Goal: Task Accomplishment & Management: Manage account settings

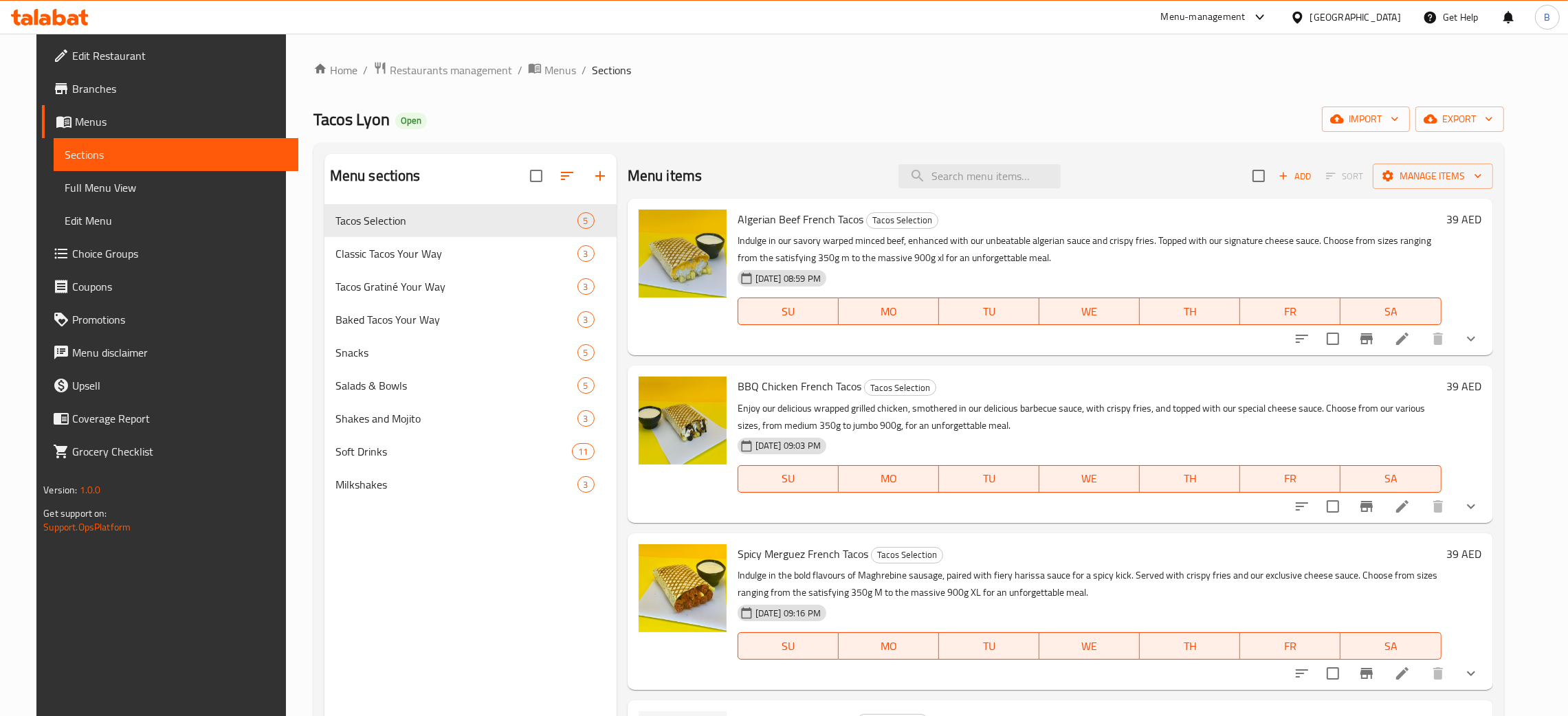
click at [487, 72] on ol "Home / Restaurants management / Menus / Sections" at bounding box center [909, 70] width 1191 height 18
click at [479, 72] on span "Restaurants management" at bounding box center [450, 70] width 122 height 16
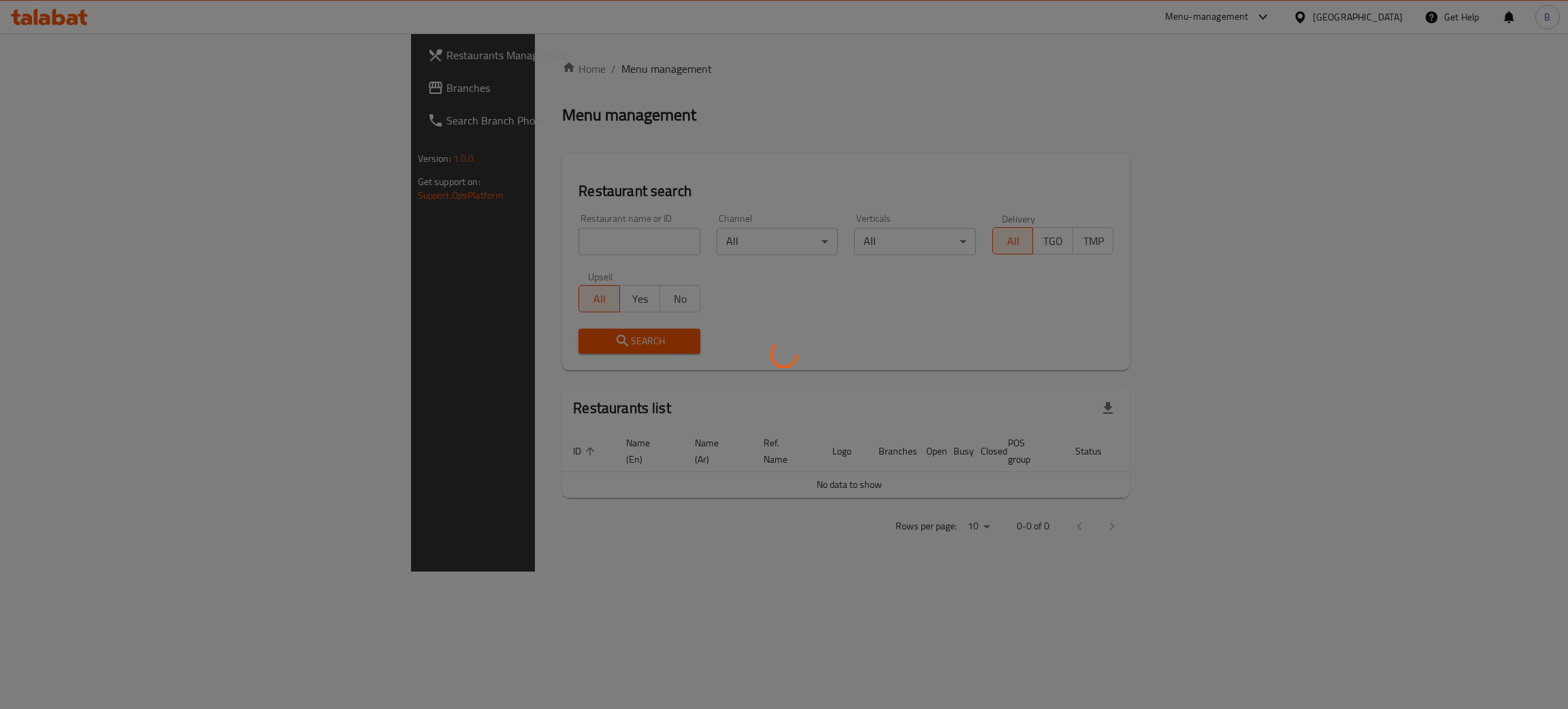
click at [401, 257] on div at bounding box center [784, 354] width 1568 height 709
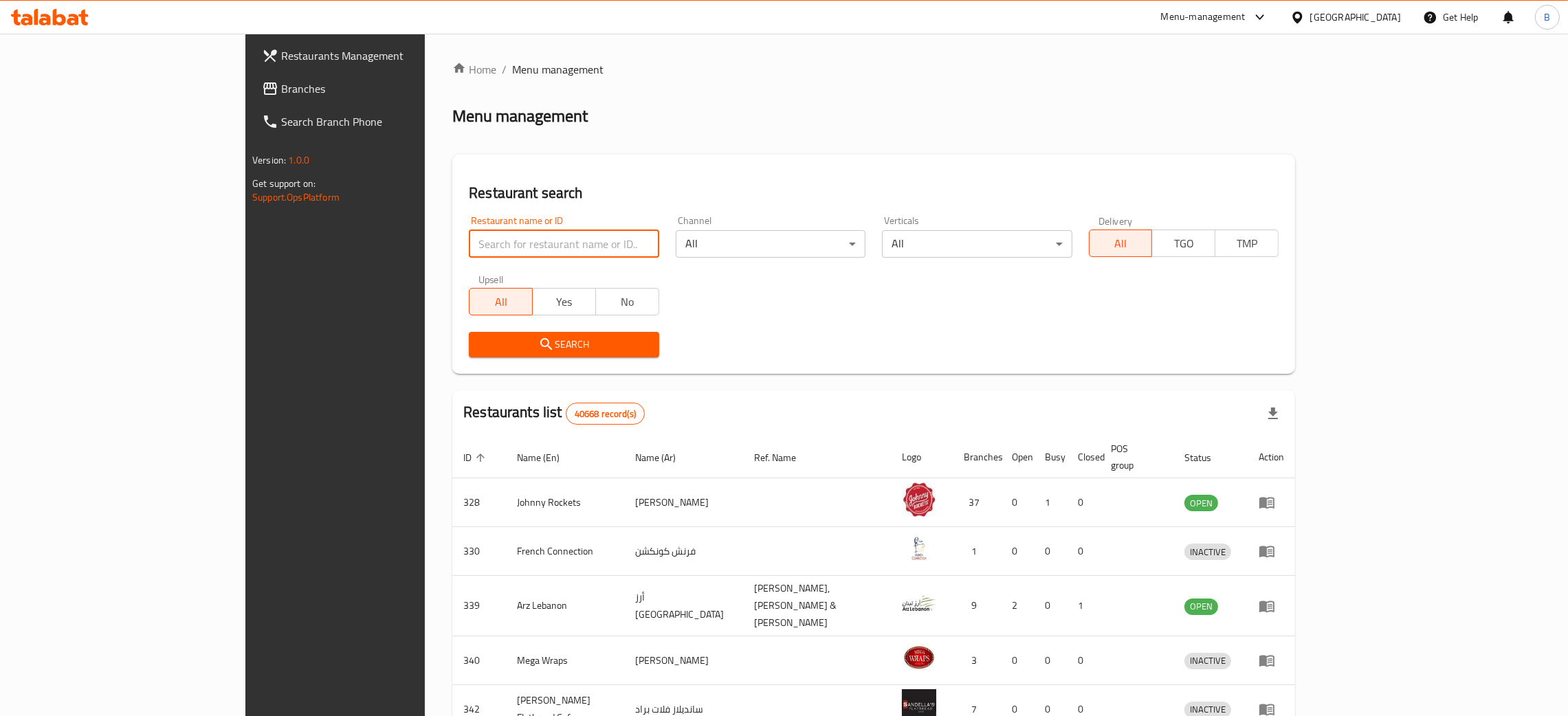
click at [469, 250] on input "search" at bounding box center [564, 243] width 189 height 27
paste input "16325"
type input "16325"
click button "Search" at bounding box center [564, 345] width 189 height 25
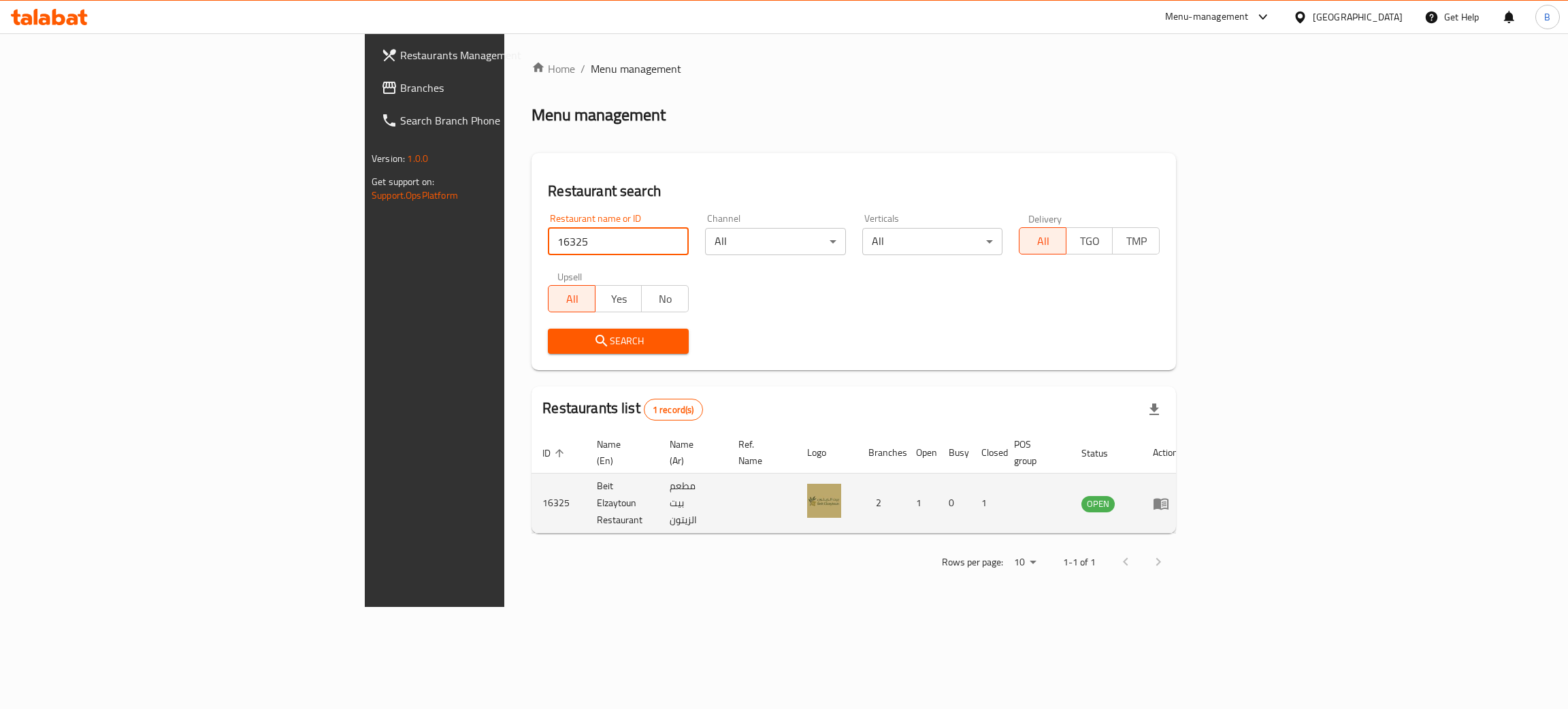
click at [1178, 496] on link "enhanced table" at bounding box center [1165, 504] width 25 height 16
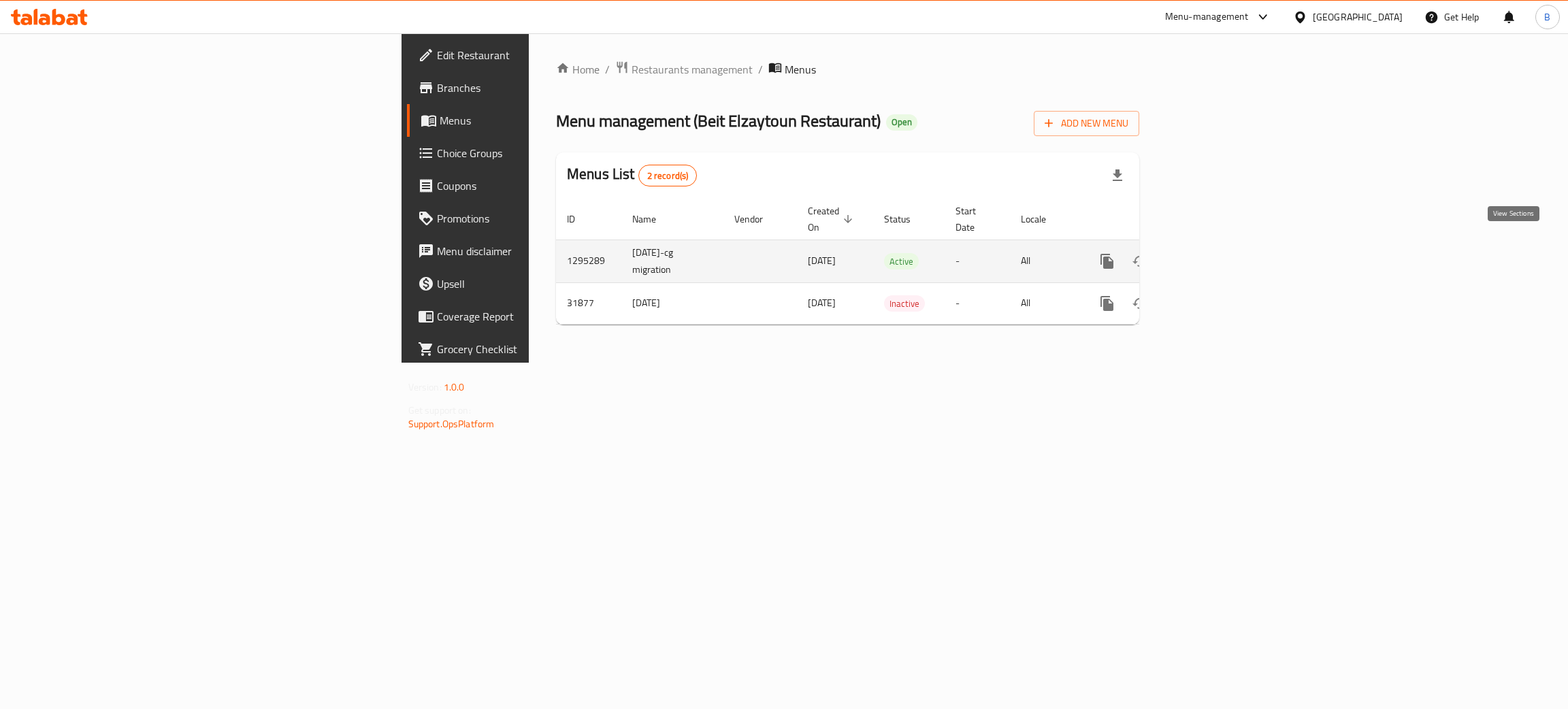
click at [1214, 253] on icon "enhanced table" at bounding box center [1205, 261] width 16 height 16
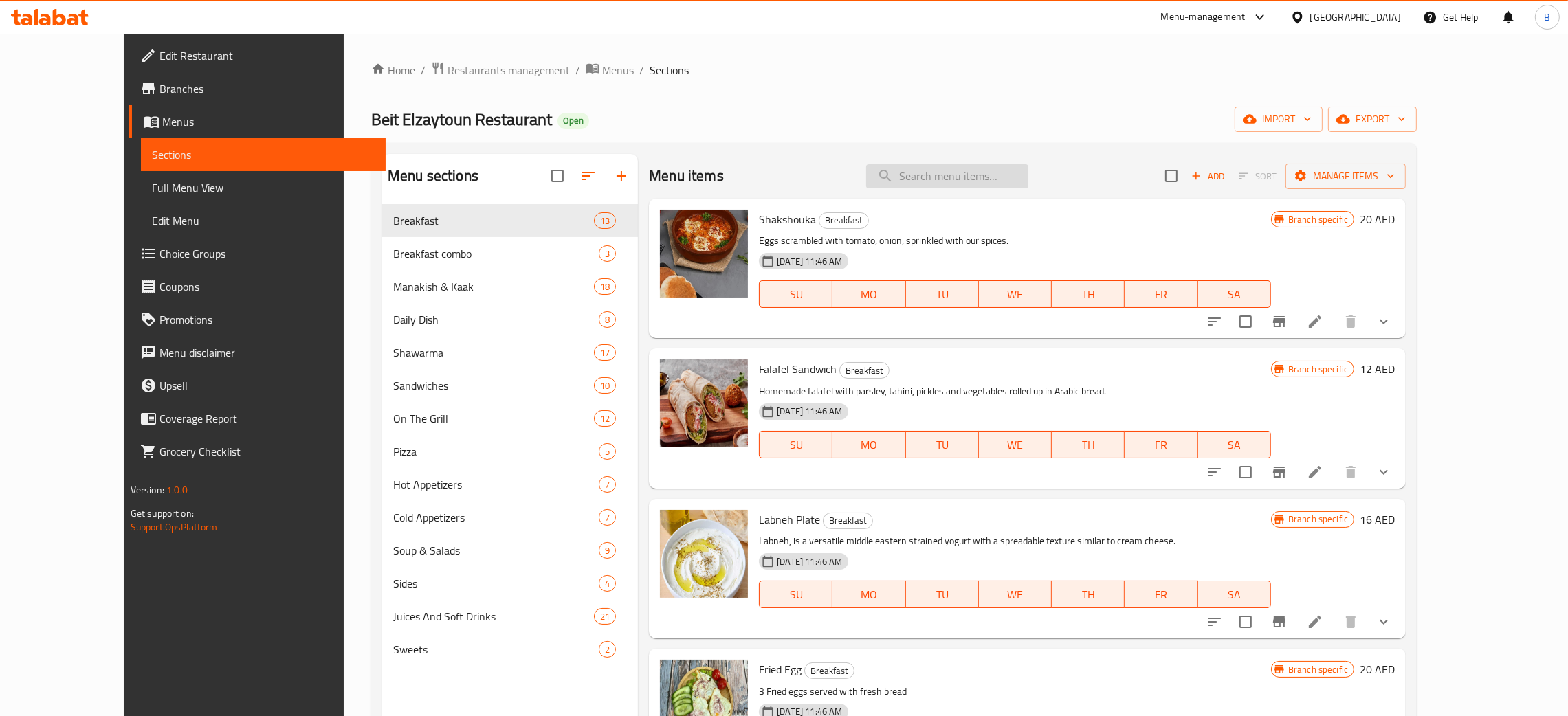
click at [996, 169] on input "search" at bounding box center [947, 176] width 162 height 24
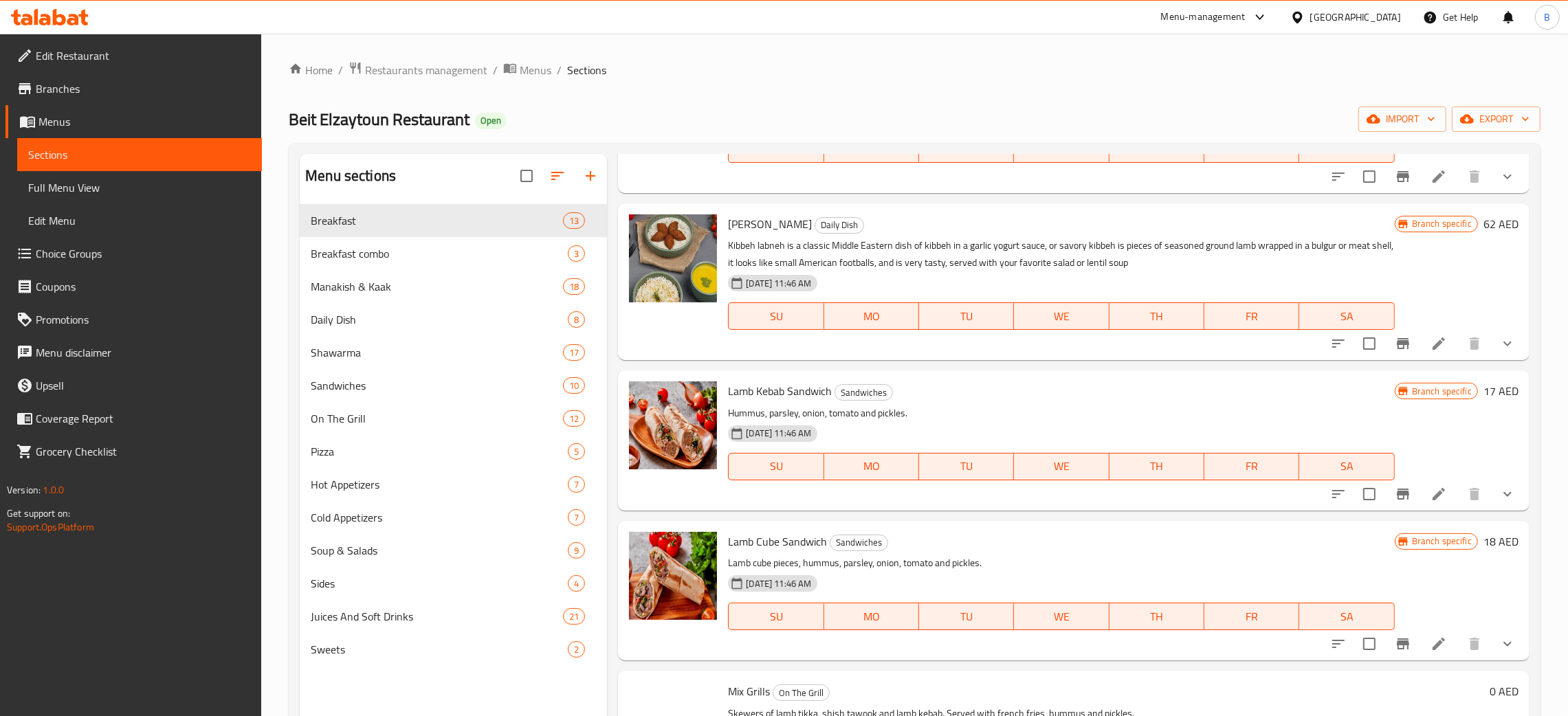
scroll to position [515, 0]
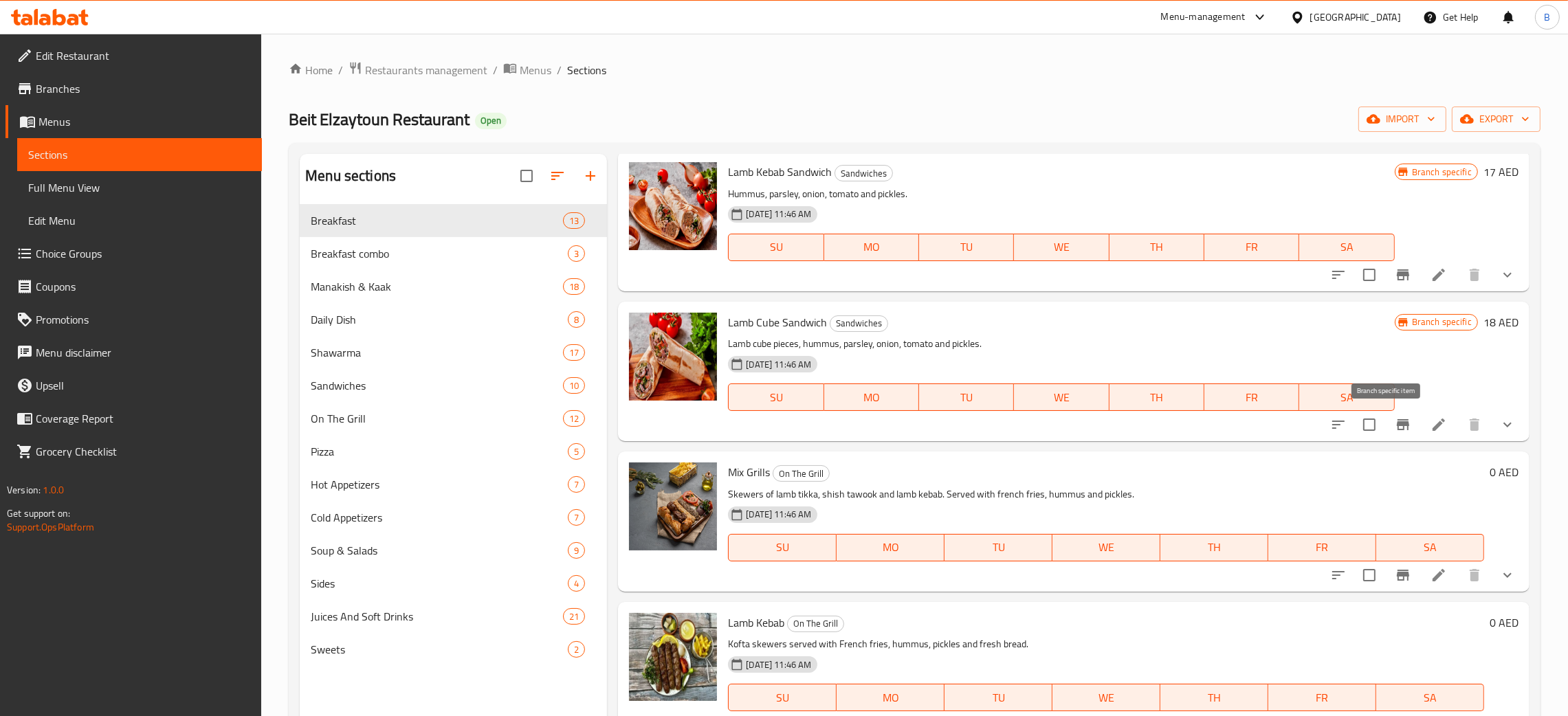
type input "lamb"
click at [1396, 428] on button "Branch-specific-item" at bounding box center [1402, 425] width 33 height 33
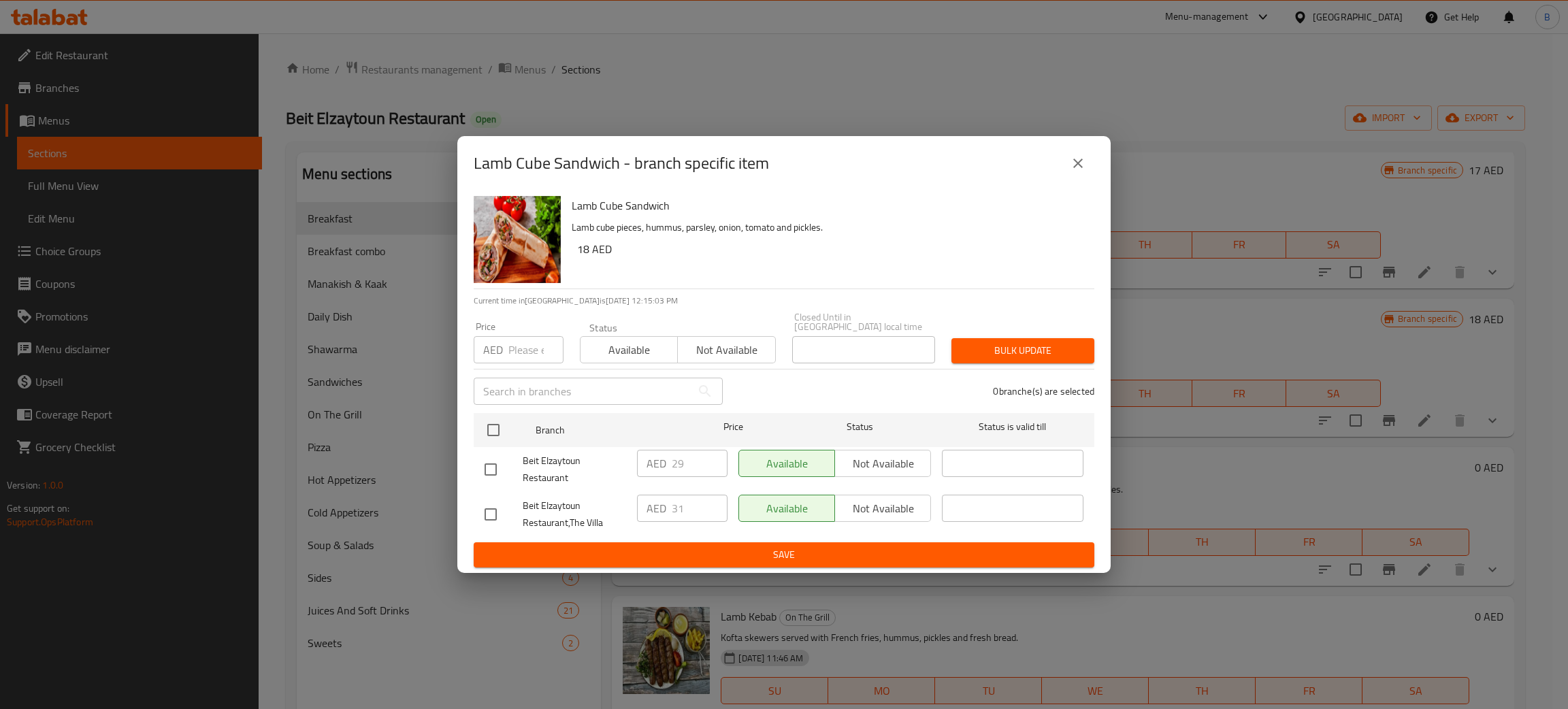
drag, startPoint x: 499, startPoint y: 468, endPoint x: 494, endPoint y: 489, distance: 21.6
click at [496, 468] on input "checkbox" at bounding box center [491, 469] width 29 height 29
checkbox input "true"
click at [496, 515] on input "checkbox" at bounding box center [491, 514] width 29 height 29
checkbox input "true"
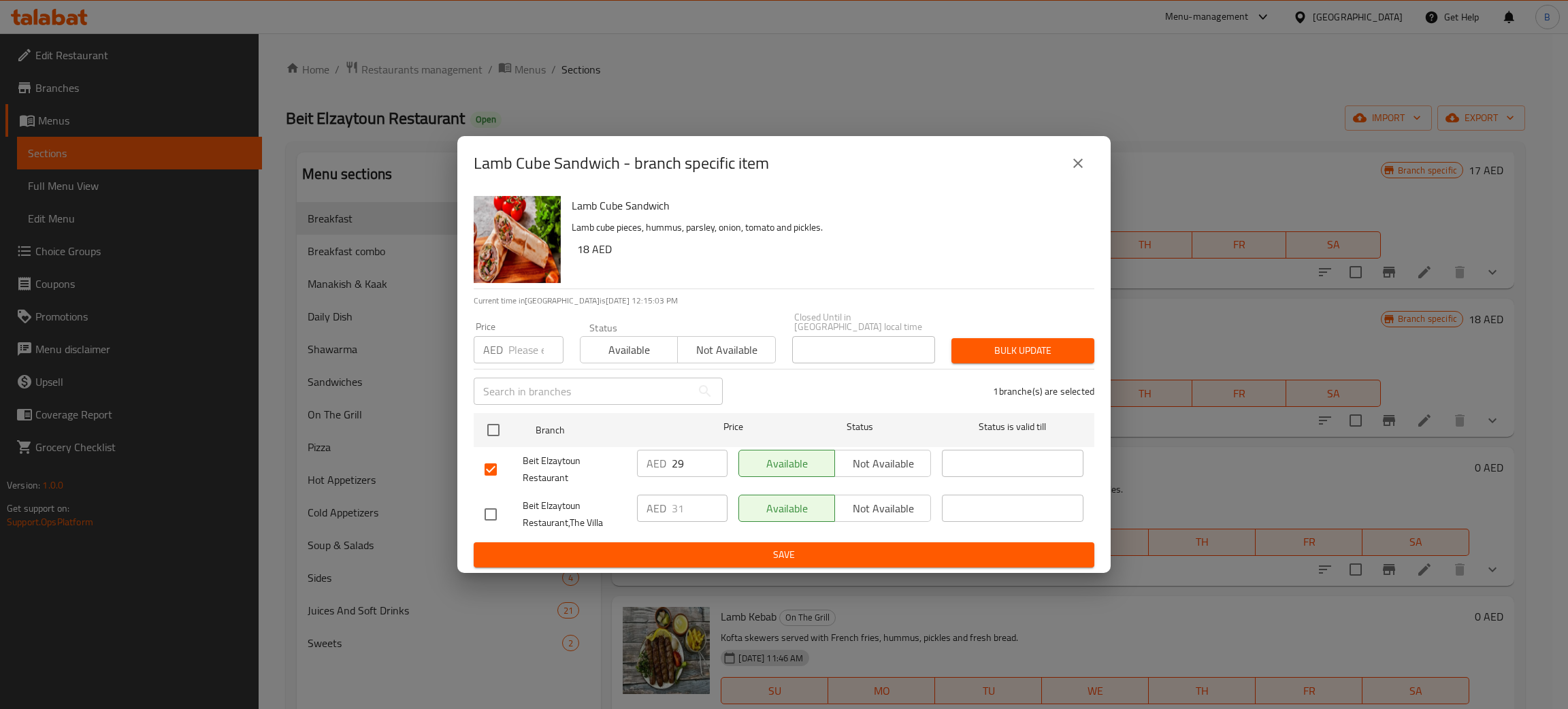
checkbox input "true"
click at [630, 344] on span "Available" at bounding box center [629, 350] width 86 height 20
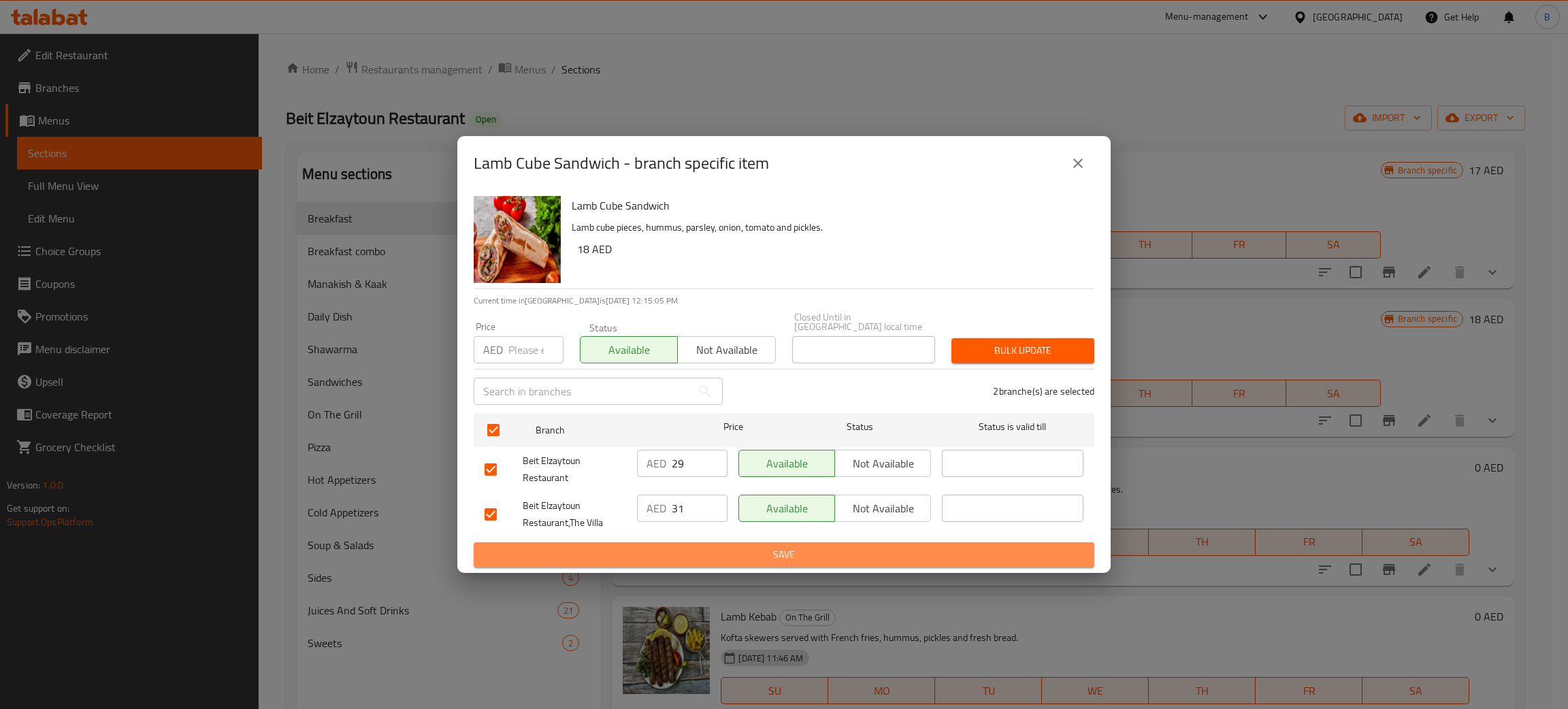
click at [675, 552] on span "Save" at bounding box center [784, 554] width 599 height 17
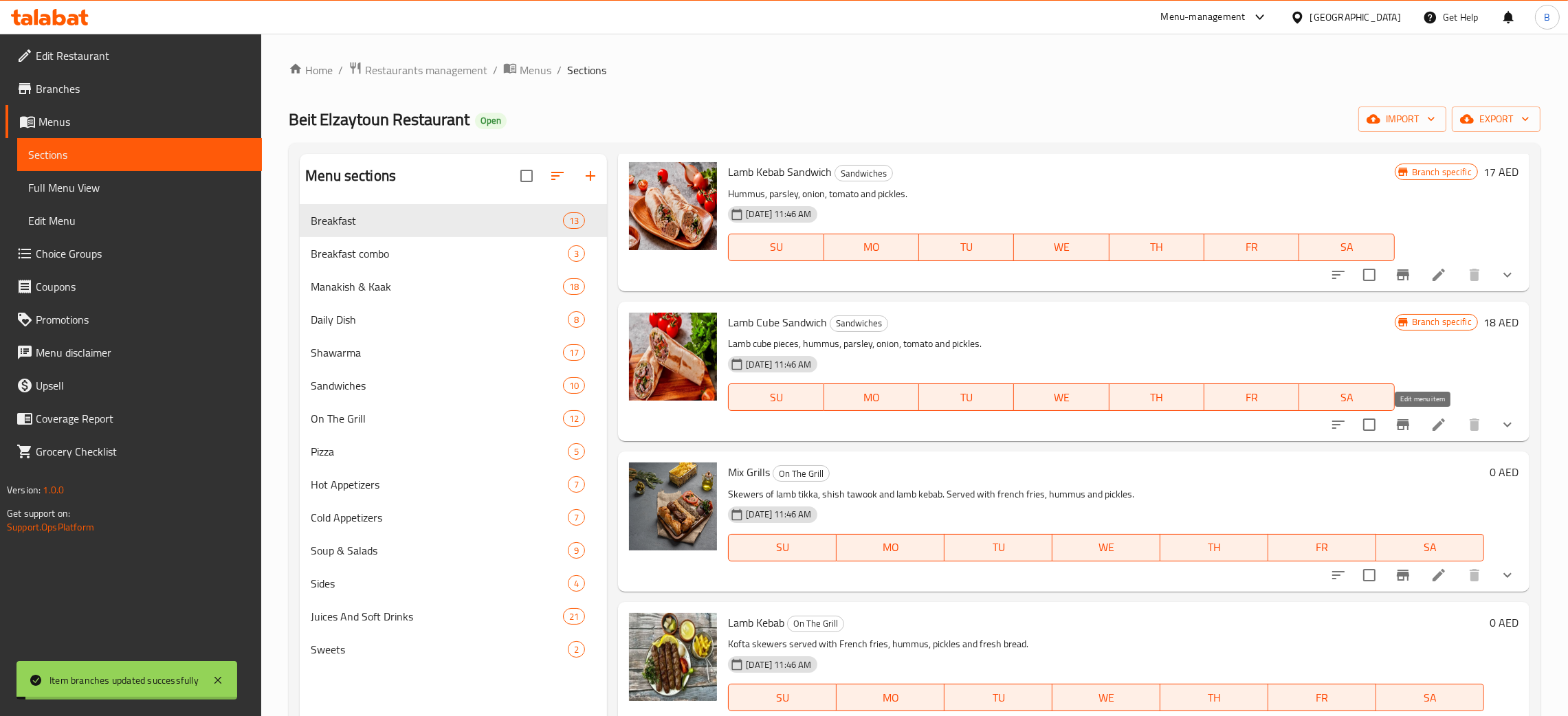
click at [1430, 422] on icon at bounding box center [1439, 425] width 16 height 16
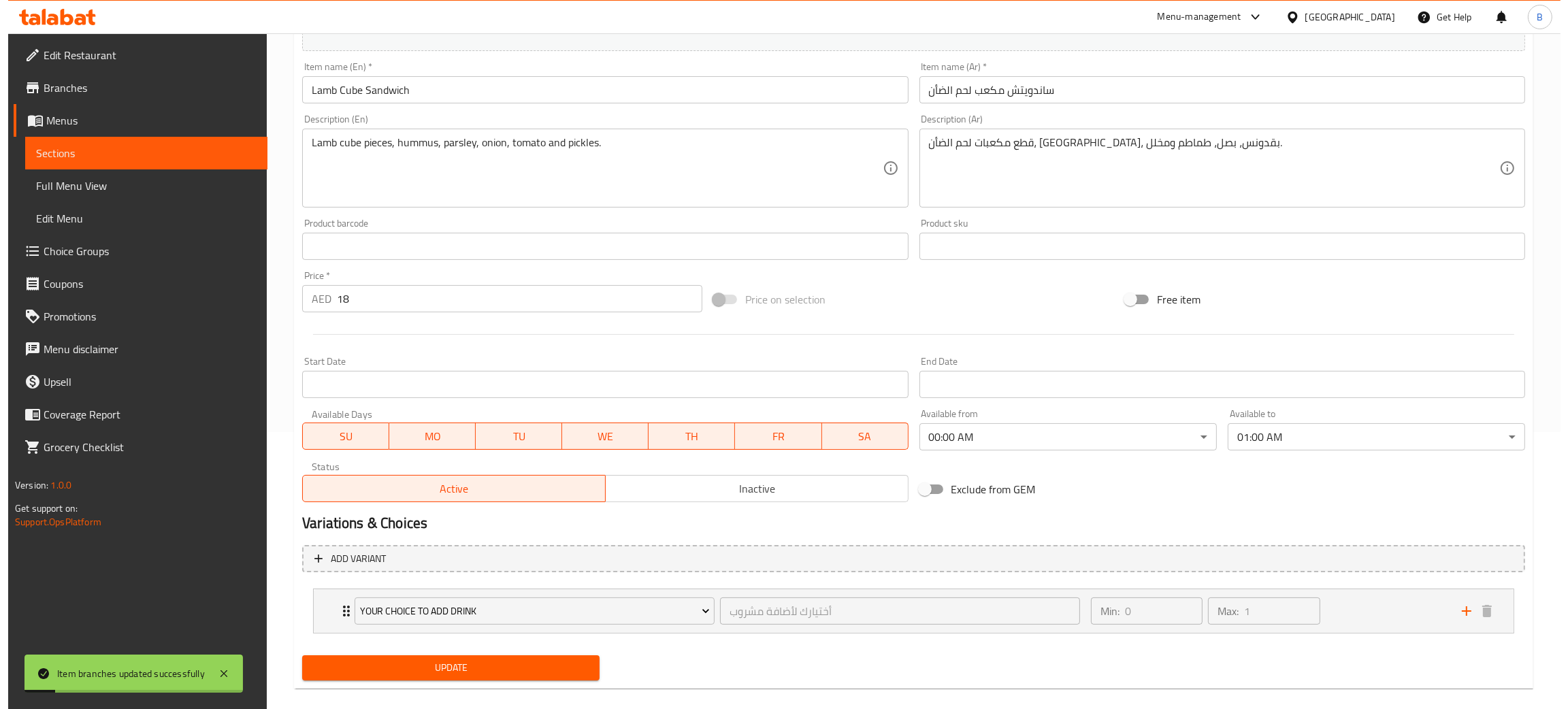
scroll to position [294, 0]
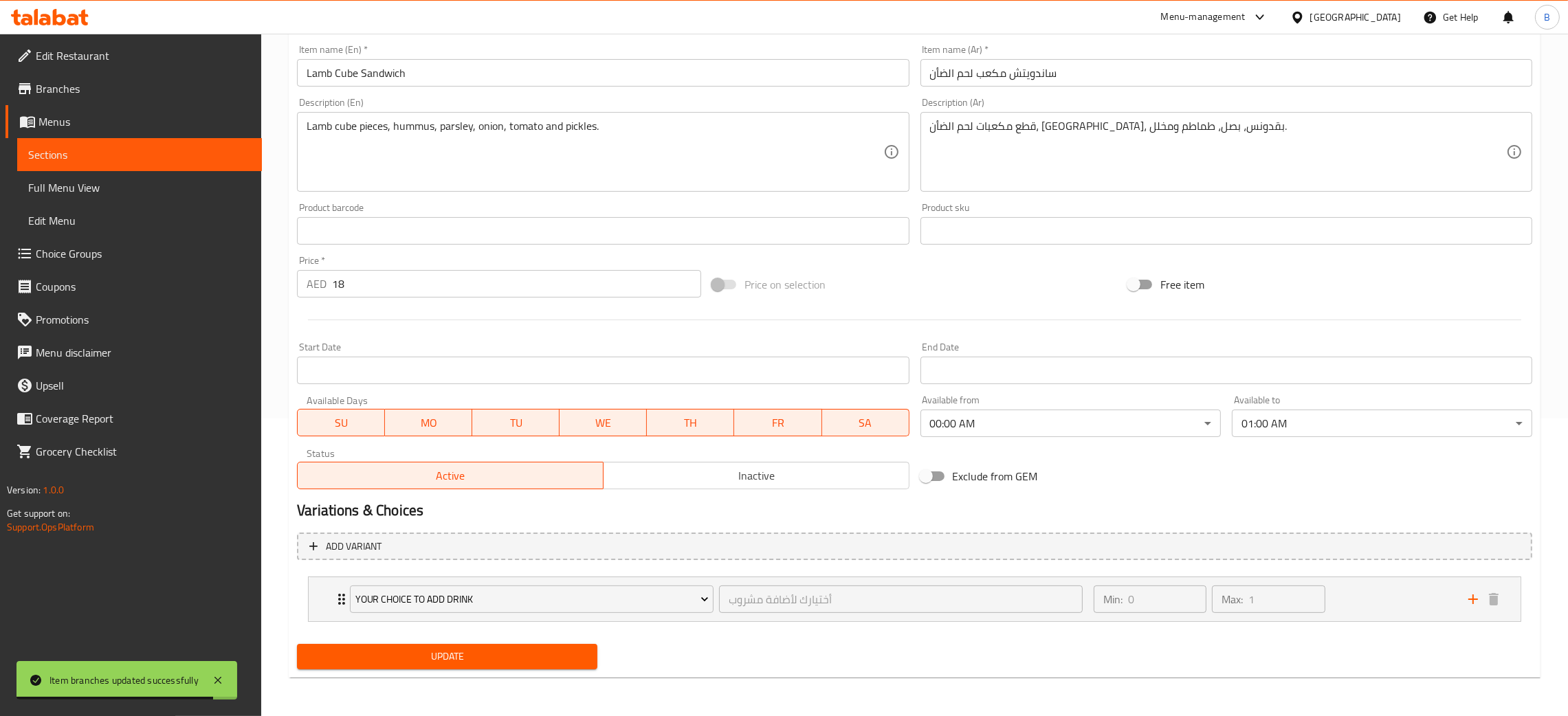
click at [1199, 419] on body "Item branches updated successfully ​ Menu-management [GEOGRAPHIC_DATA] Get Help…" at bounding box center [784, 77] width 1568 height 683
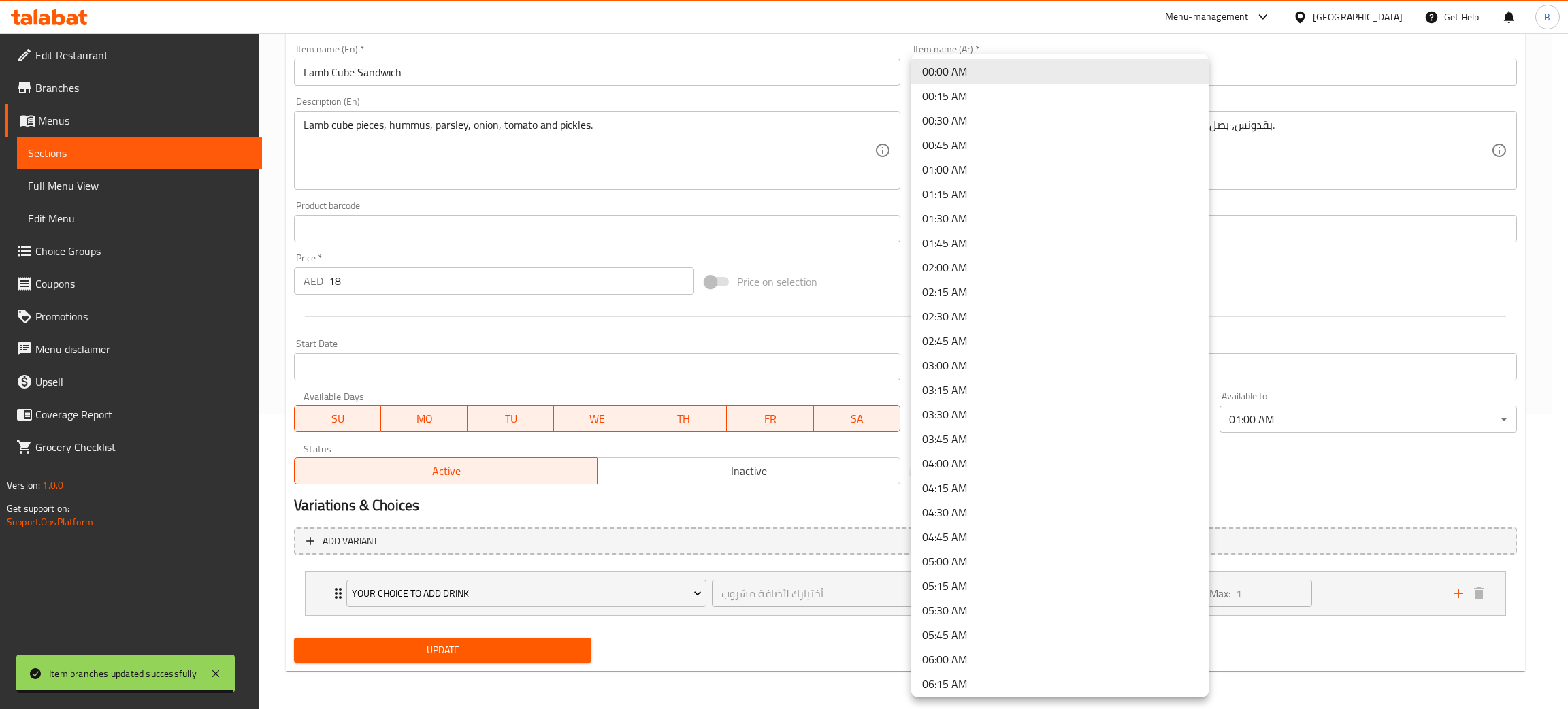
click at [1383, 482] on div at bounding box center [784, 354] width 1568 height 709
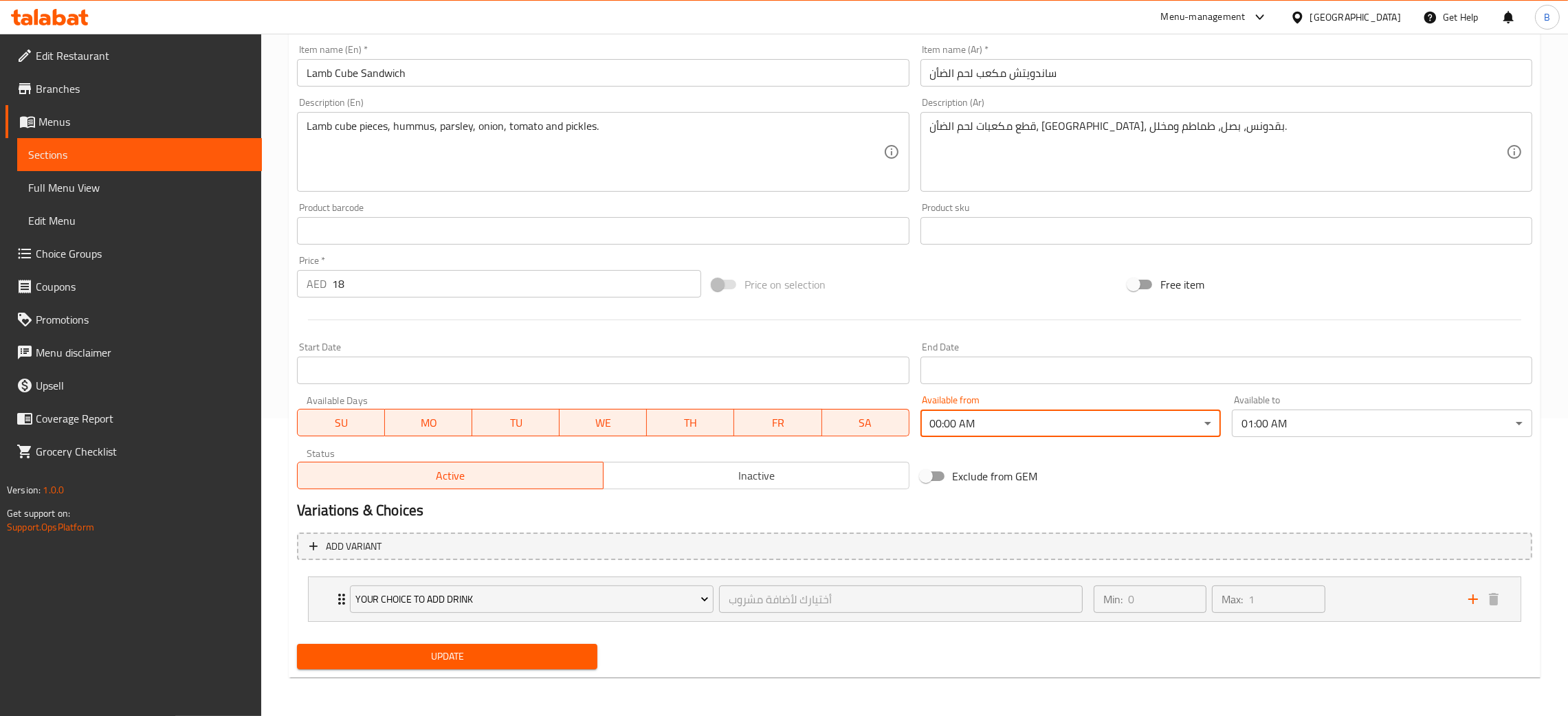
click at [777, 469] on span "Inactive" at bounding box center [756, 476] width 295 height 20
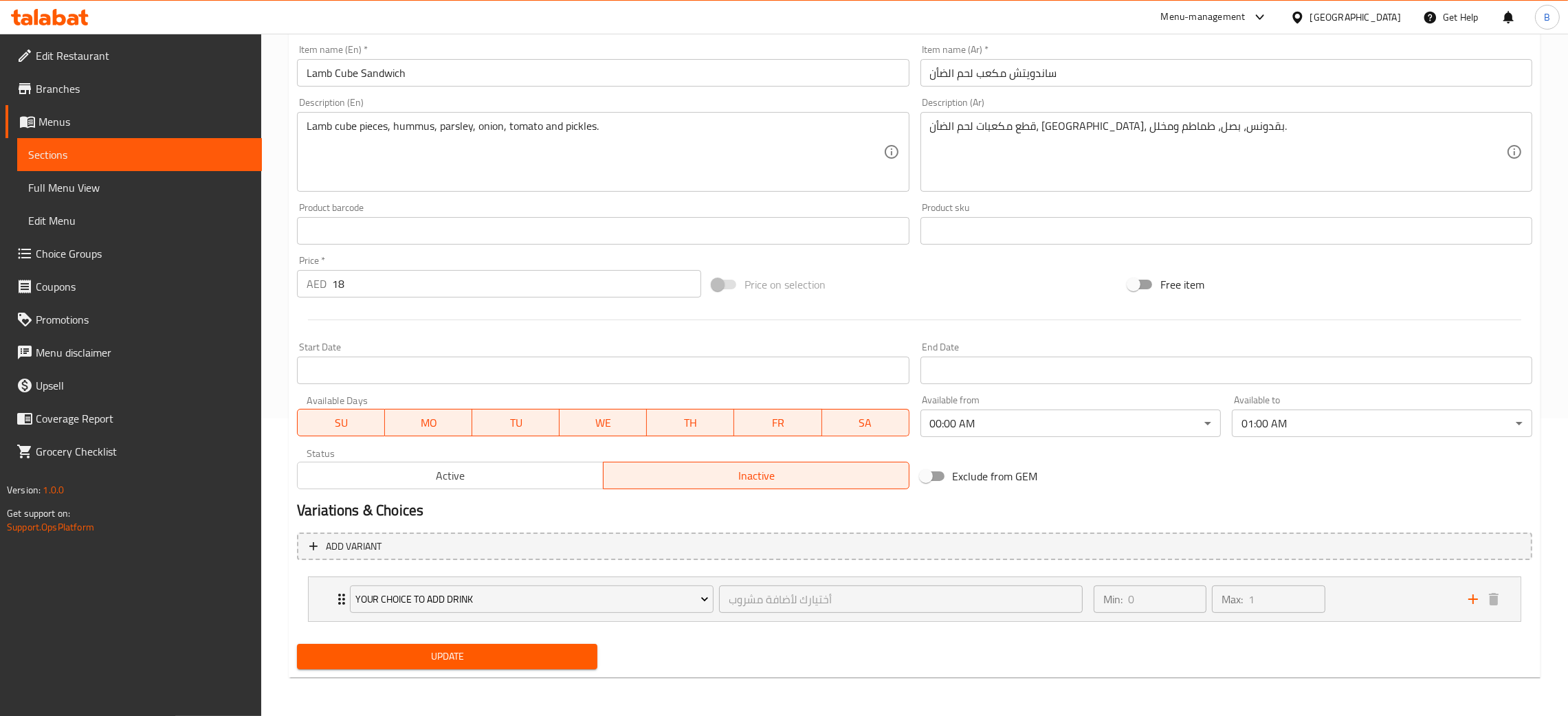
click at [488, 477] on span "Active" at bounding box center [450, 476] width 295 height 20
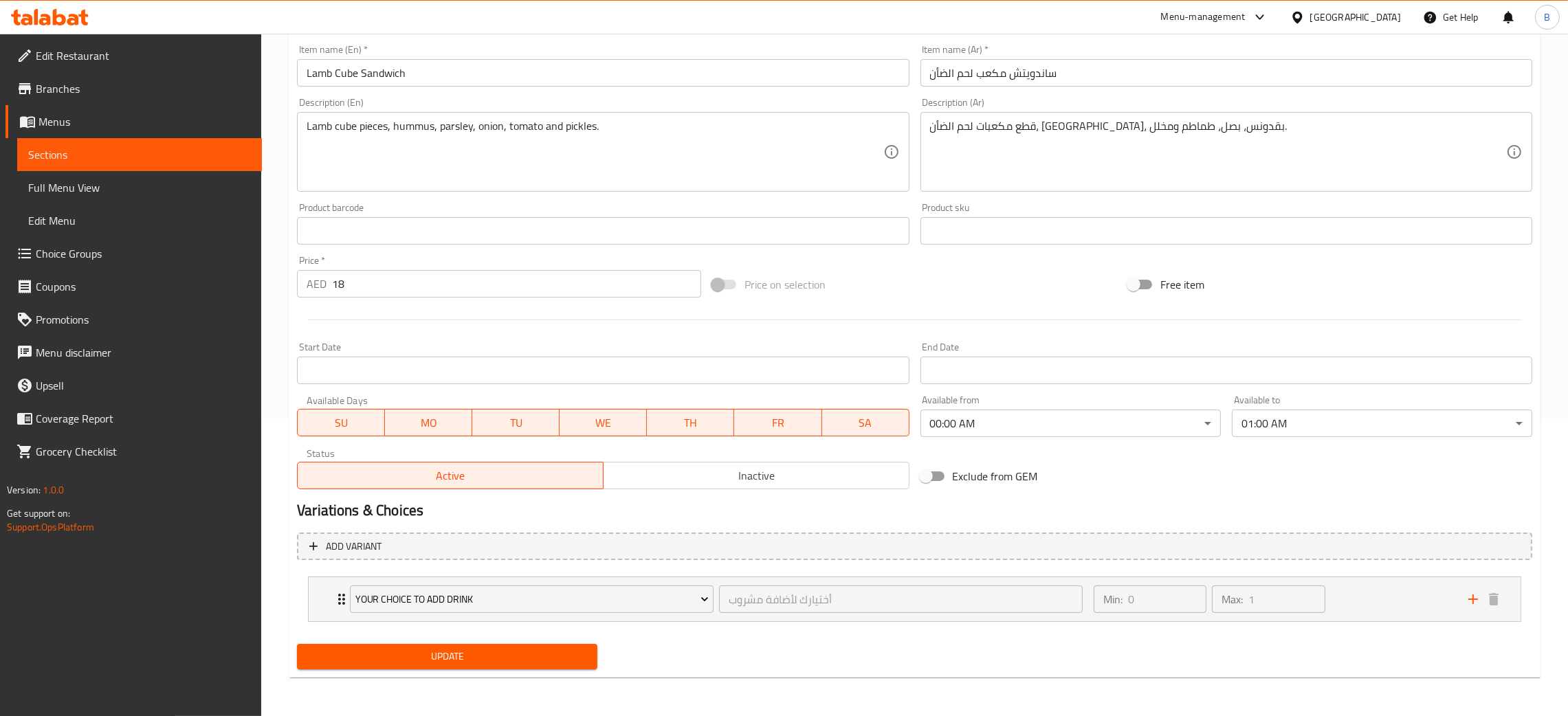
click at [1132, 419] on body "​ Menu-management [GEOGRAPHIC_DATA] Get Help B Edit Restaurant Branches Menus S…" at bounding box center [784, 77] width 1568 height 683
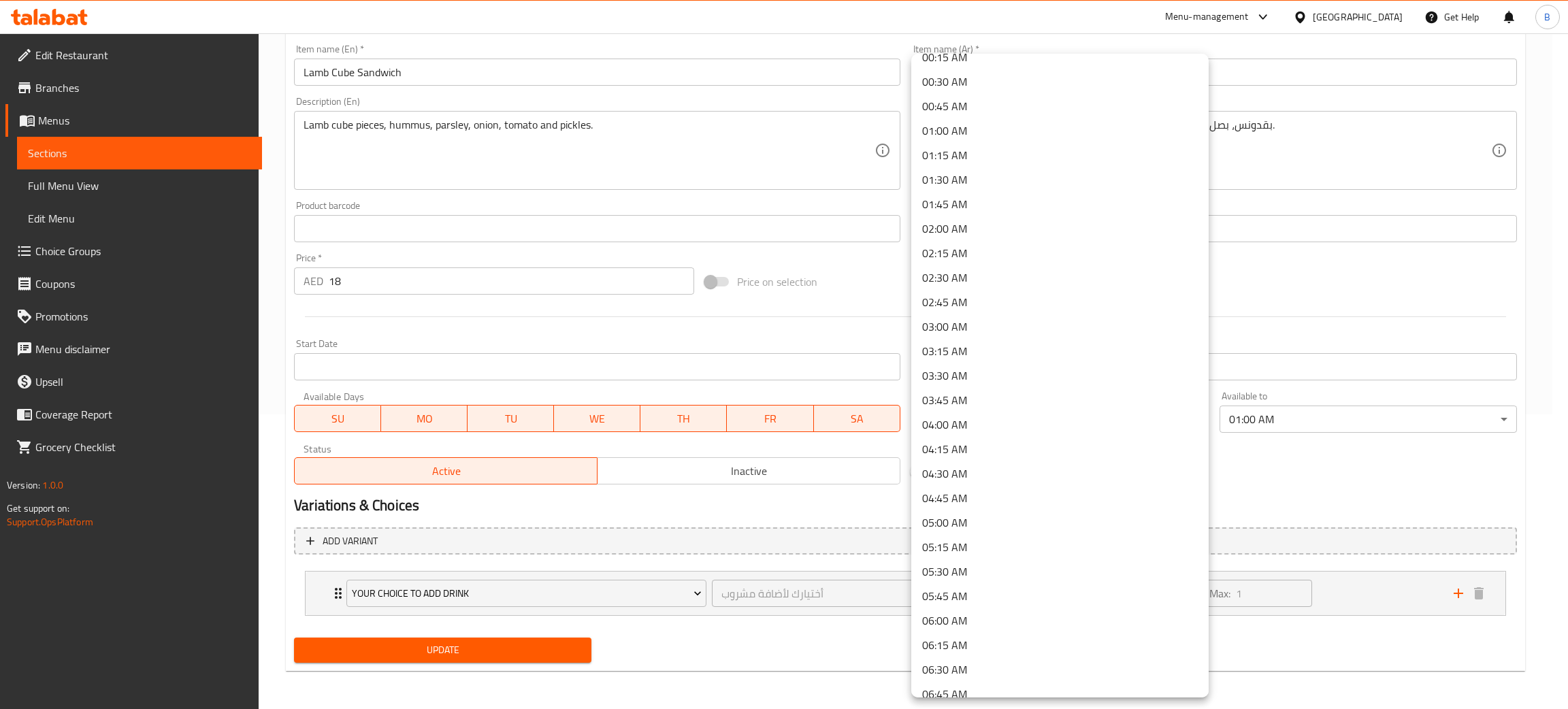
scroll to position [0, 0]
click at [1034, 104] on li "00:15 AM" at bounding box center [1060, 95] width 297 height 24
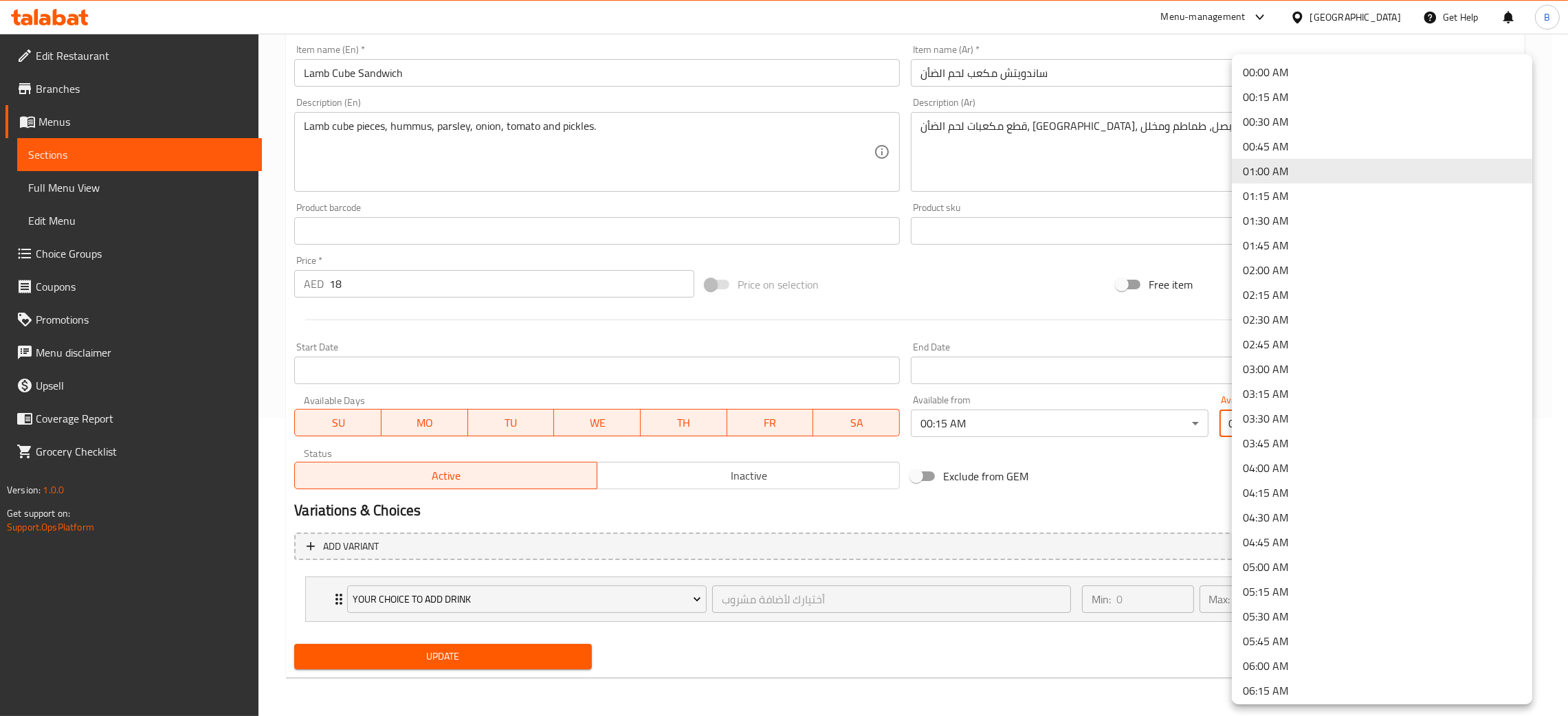
click at [1294, 419] on body "​ Menu-management [GEOGRAPHIC_DATA] Get Help B Edit Restaurant Branches Menus S…" at bounding box center [784, 77] width 1568 height 683
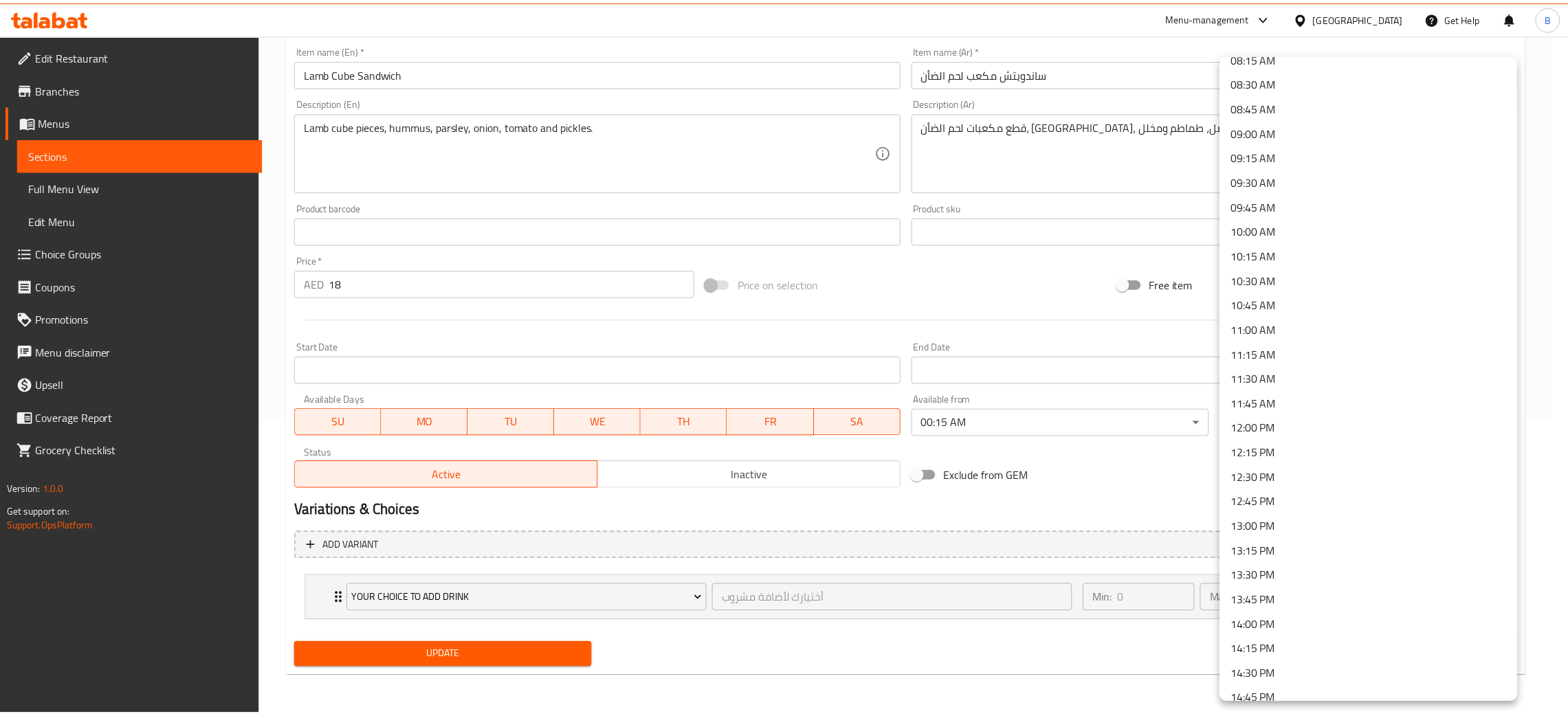
scroll to position [1759, 0]
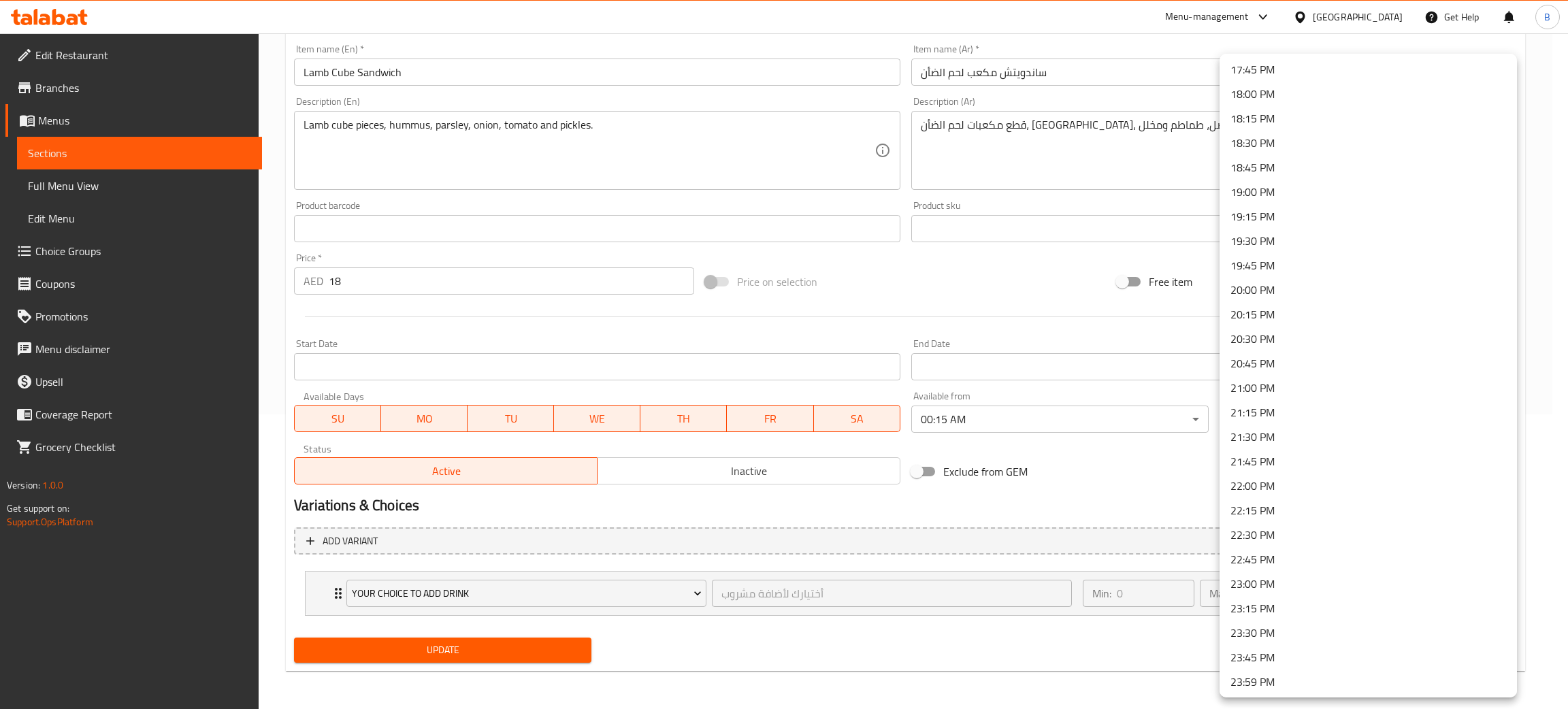
click at [1379, 680] on li "23:59 PM" at bounding box center [1368, 681] width 297 height 24
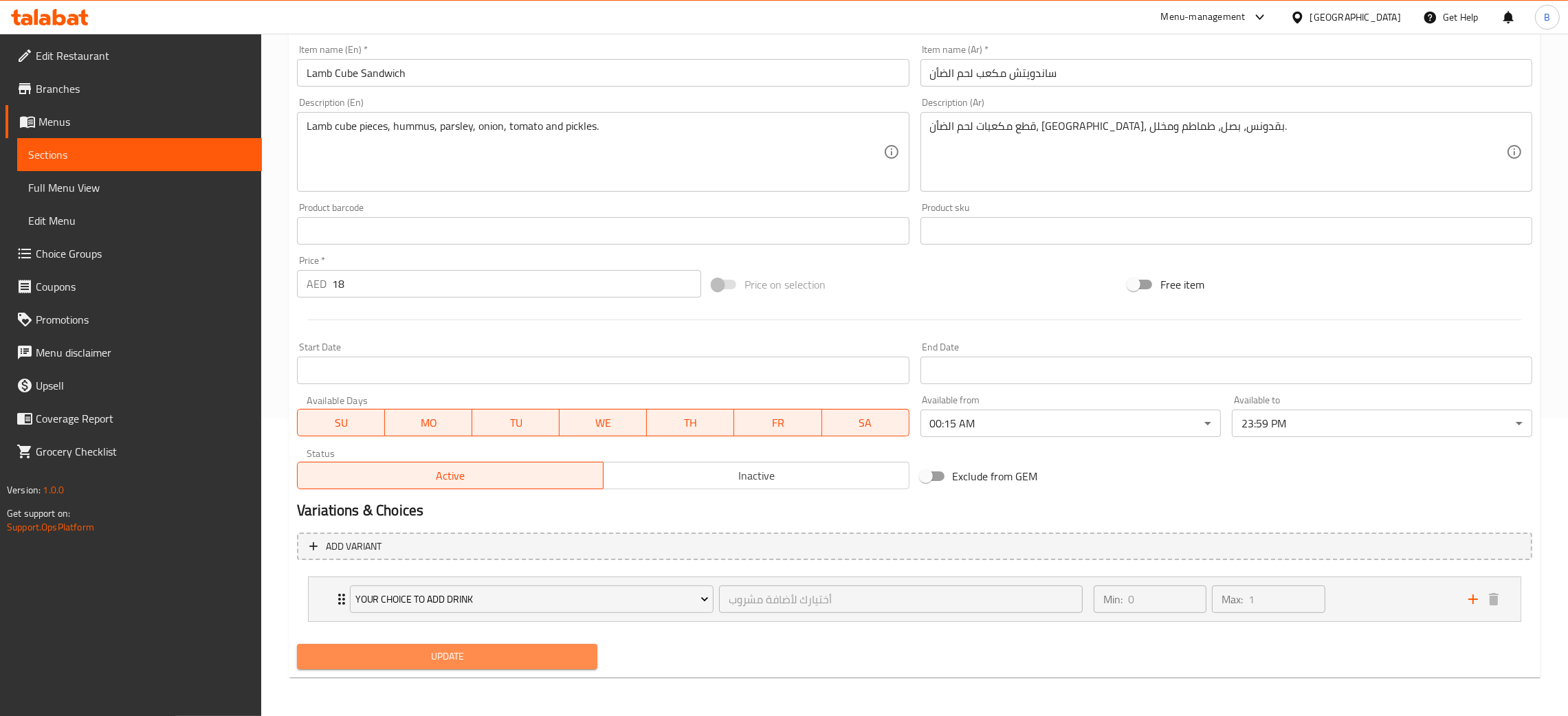
click at [469, 654] on span "Update" at bounding box center [447, 656] width 278 height 17
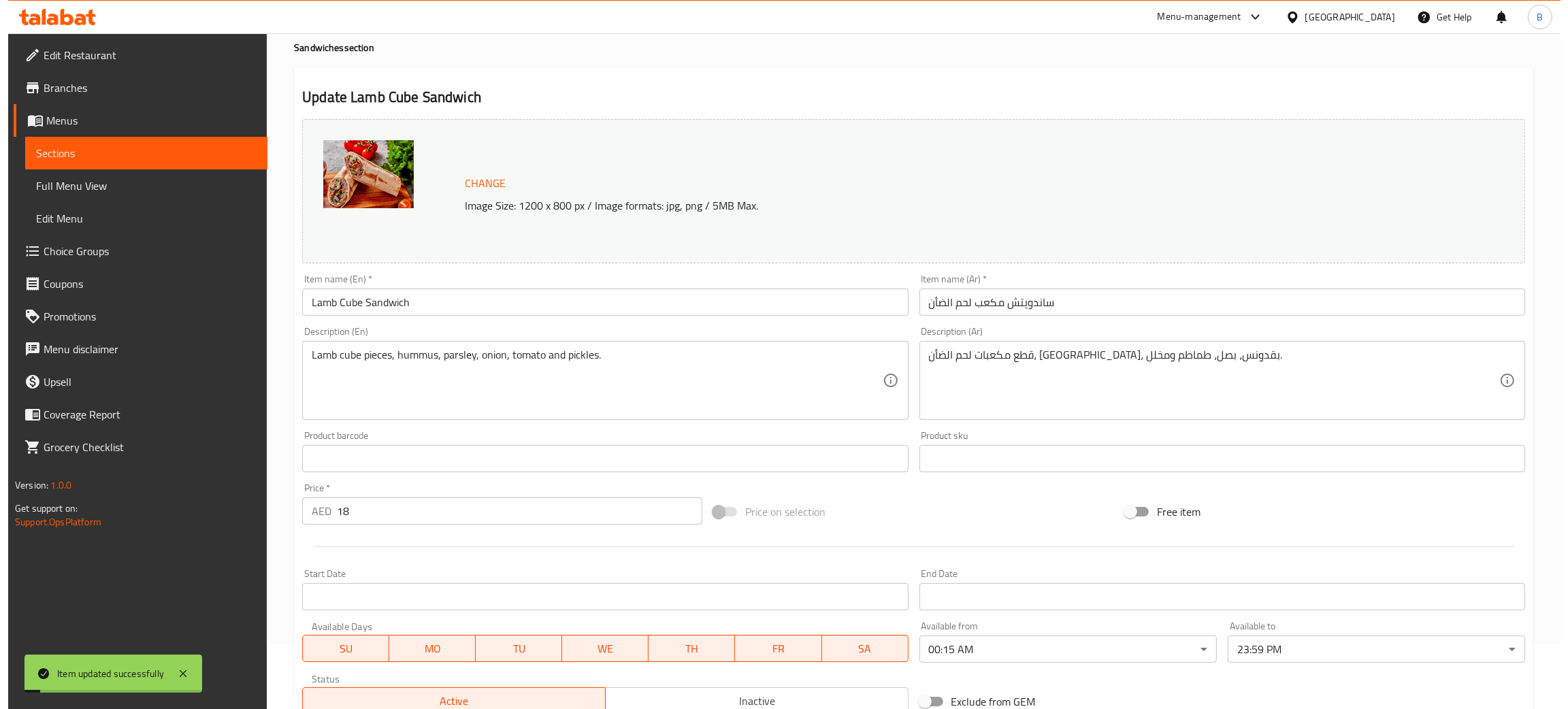
scroll to position [0, 0]
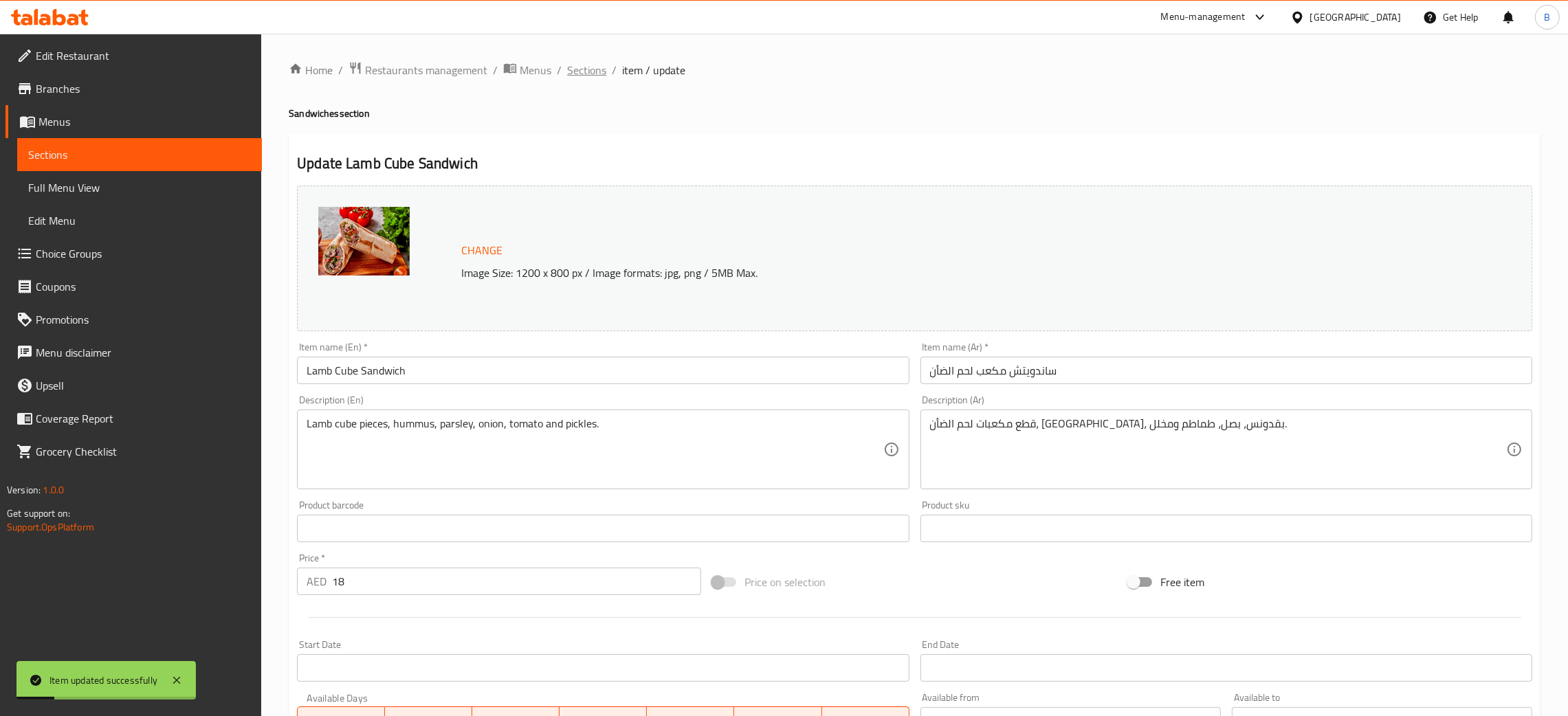
click at [588, 75] on span "Sections" at bounding box center [587, 70] width 39 height 16
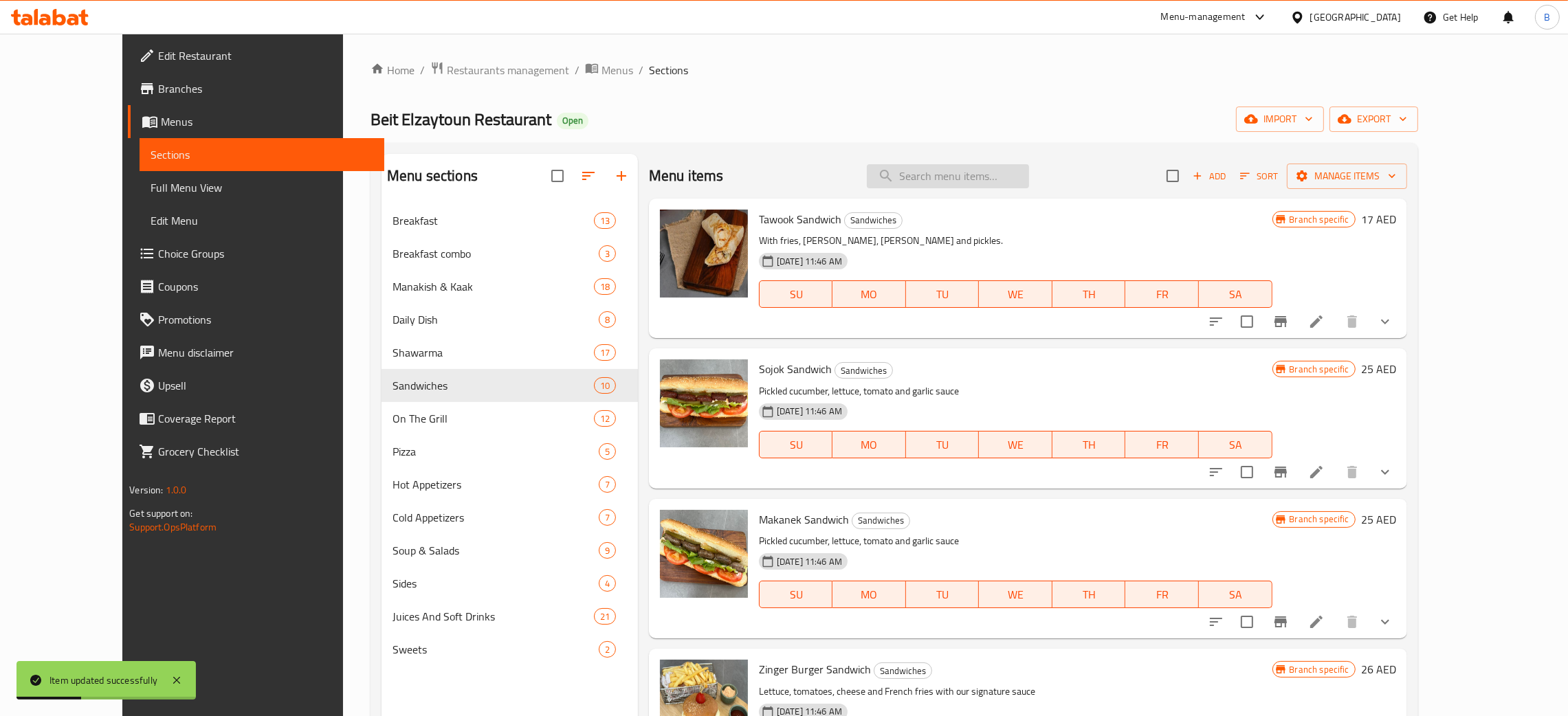
click at [998, 183] on input "search" at bounding box center [947, 176] width 162 height 24
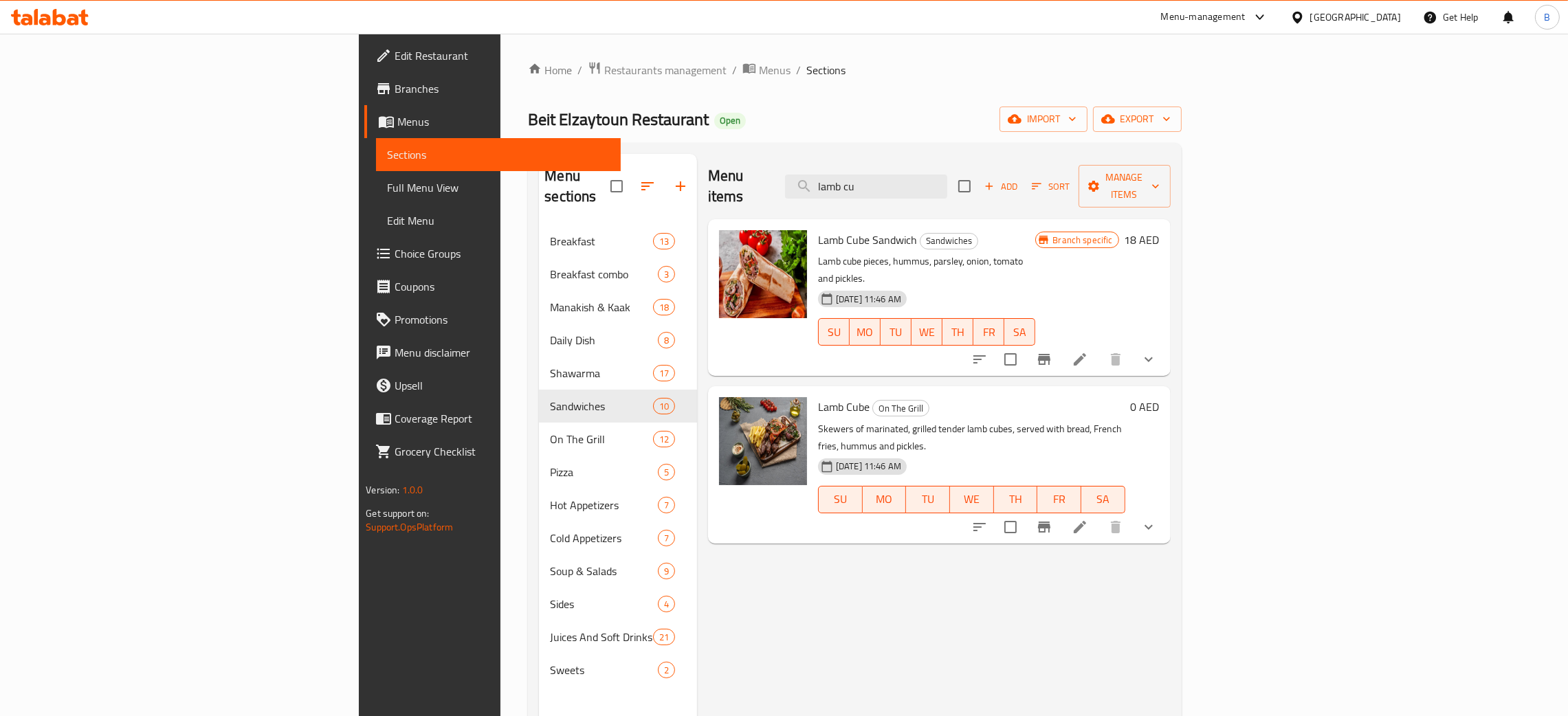
type input "lamb cu"
click at [1086, 521] on icon at bounding box center [1080, 527] width 13 height 13
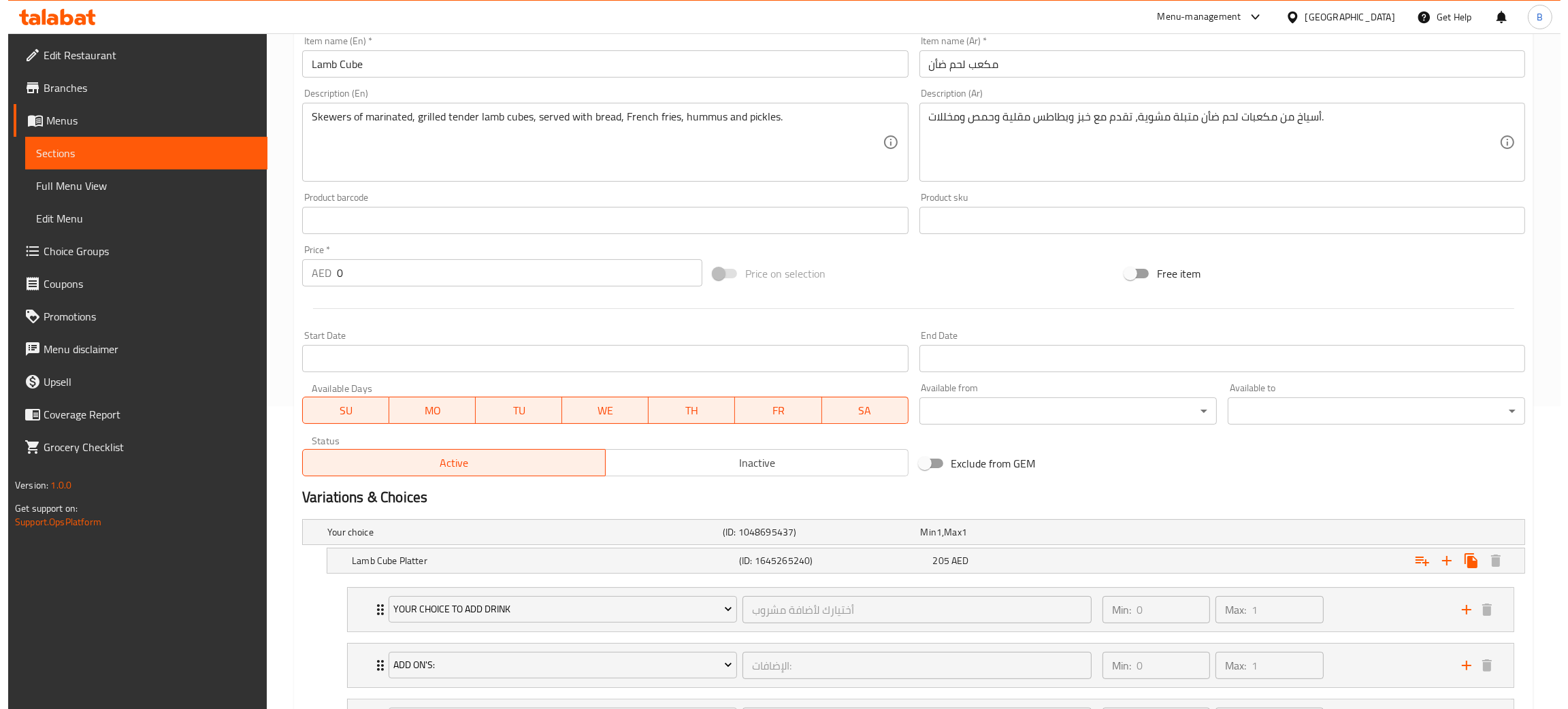
scroll to position [341, 0]
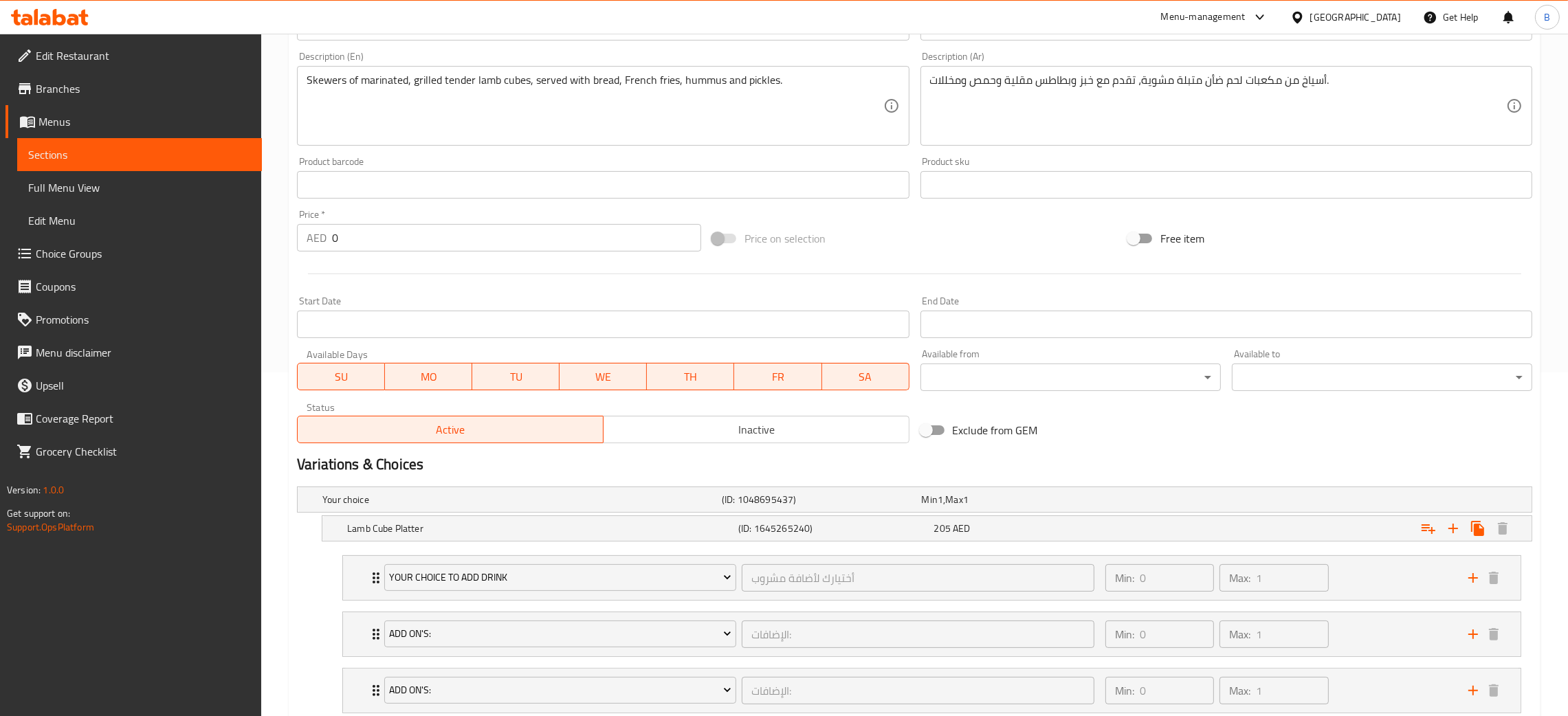
click at [1113, 373] on body "​ Menu-management [GEOGRAPHIC_DATA] Get Help B Edit Restaurant Branches Menus S…" at bounding box center [784, 31] width 1568 height 683
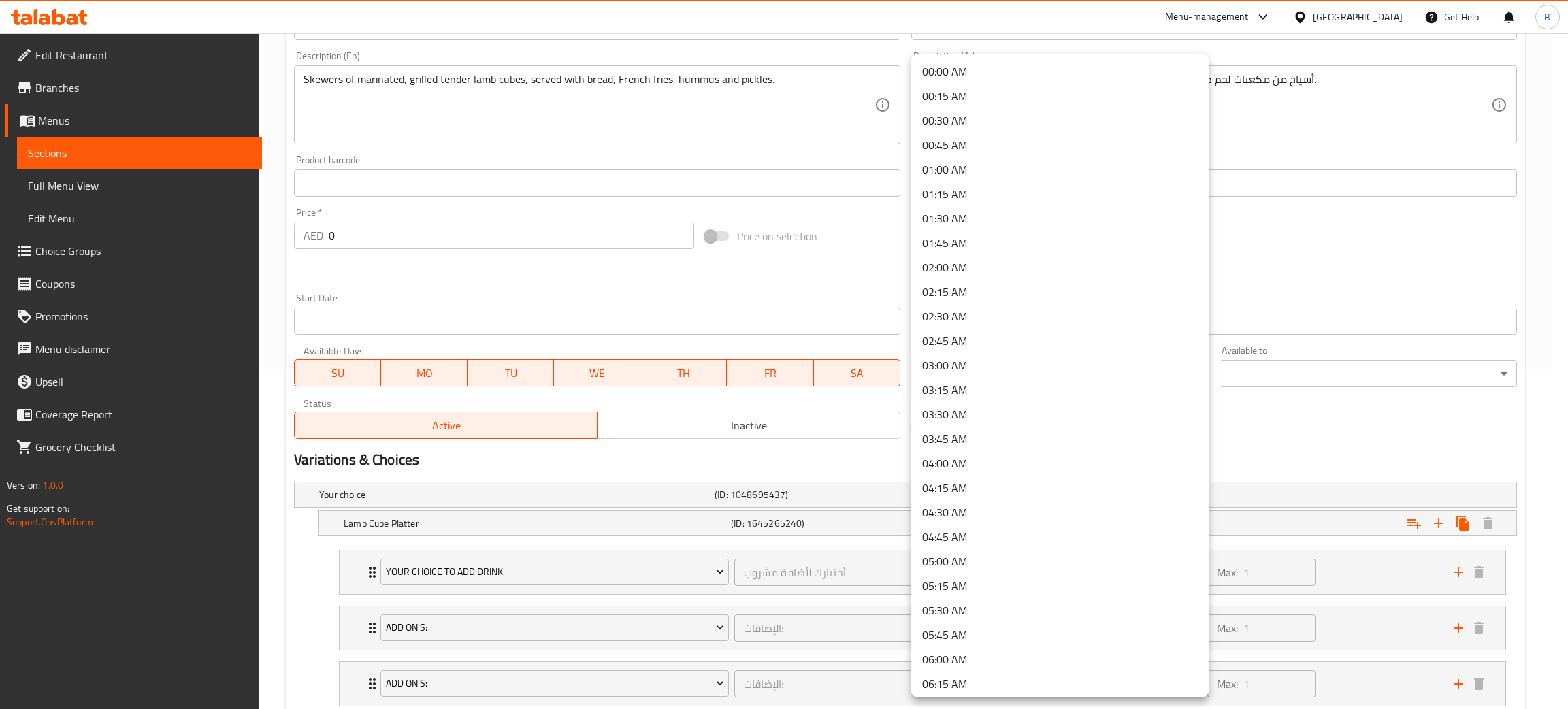
click at [1082, 104] on li "00:15 AM" at bounding box center [1060, 95] width 297 height 24
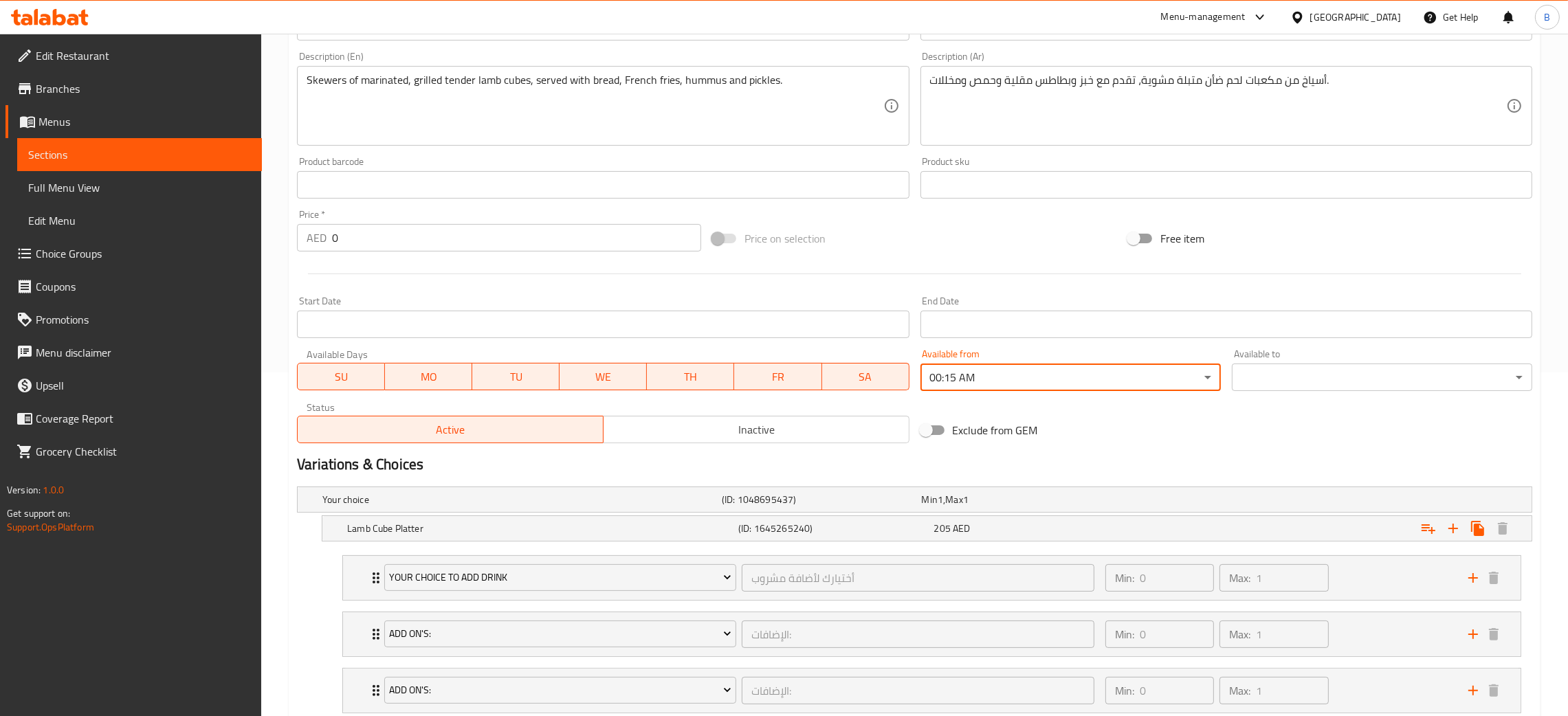
click at [1294, 383] on div "00:00 AM 00:15 AM 00:30 AM 00:45 AM 01:00 AM 01:15 AM 01:30 AM 01:45 AM 02:00 A…" at bounding box center [784, 358] width 1568 height 716
click at [1294, 373] on body "​ Menu-management [GEOGRAPHIC_DATA] Get Help B Edit Restaurant Branches Menus S…" at bounding box center [784, 31] width 1568 height 683
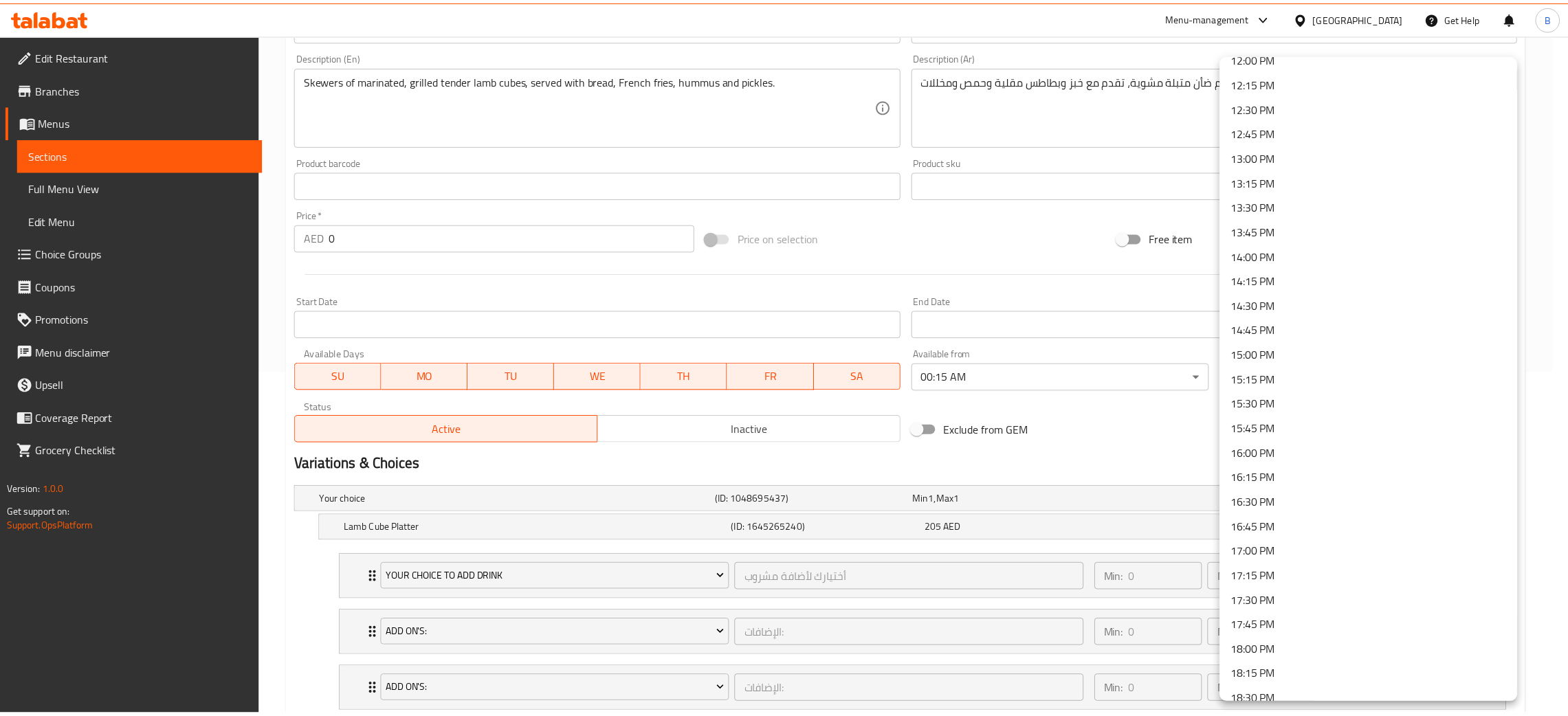
scroll to position [1759, 0]
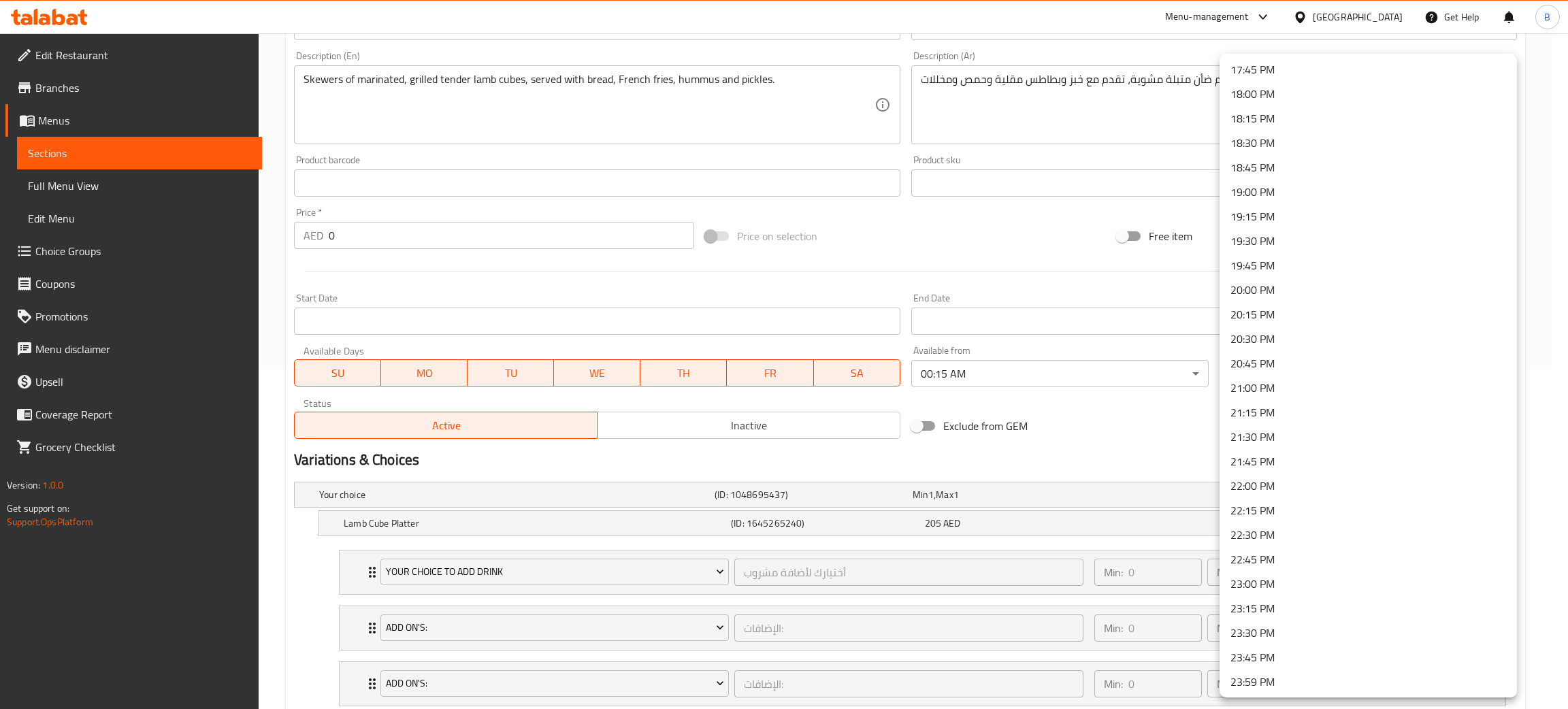
click at [1271, 684] on li "23:59 PM" at bounding box center [1368, 681] width 297 height 24
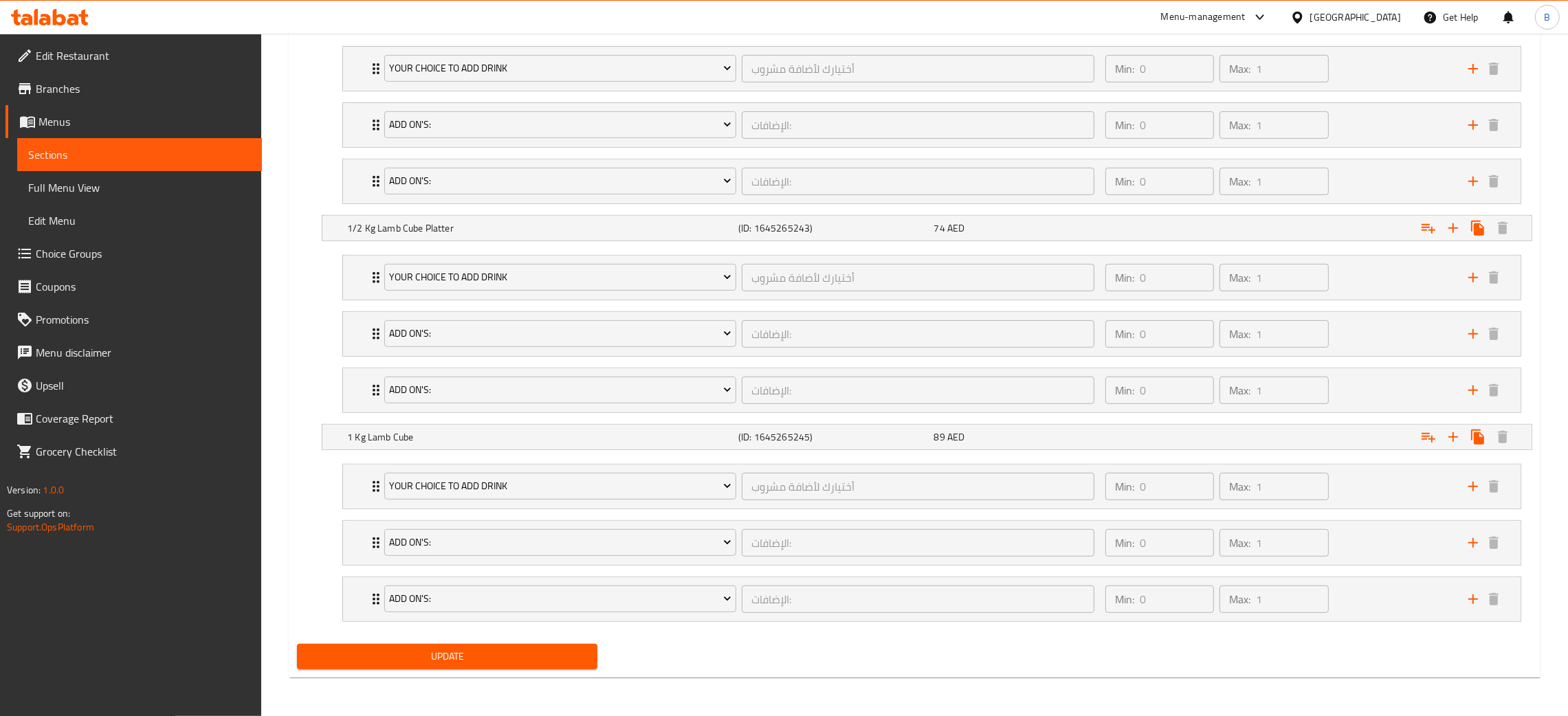
scroll to position [857, 0]
